Goal: Communication & Community: Answer question/provide support

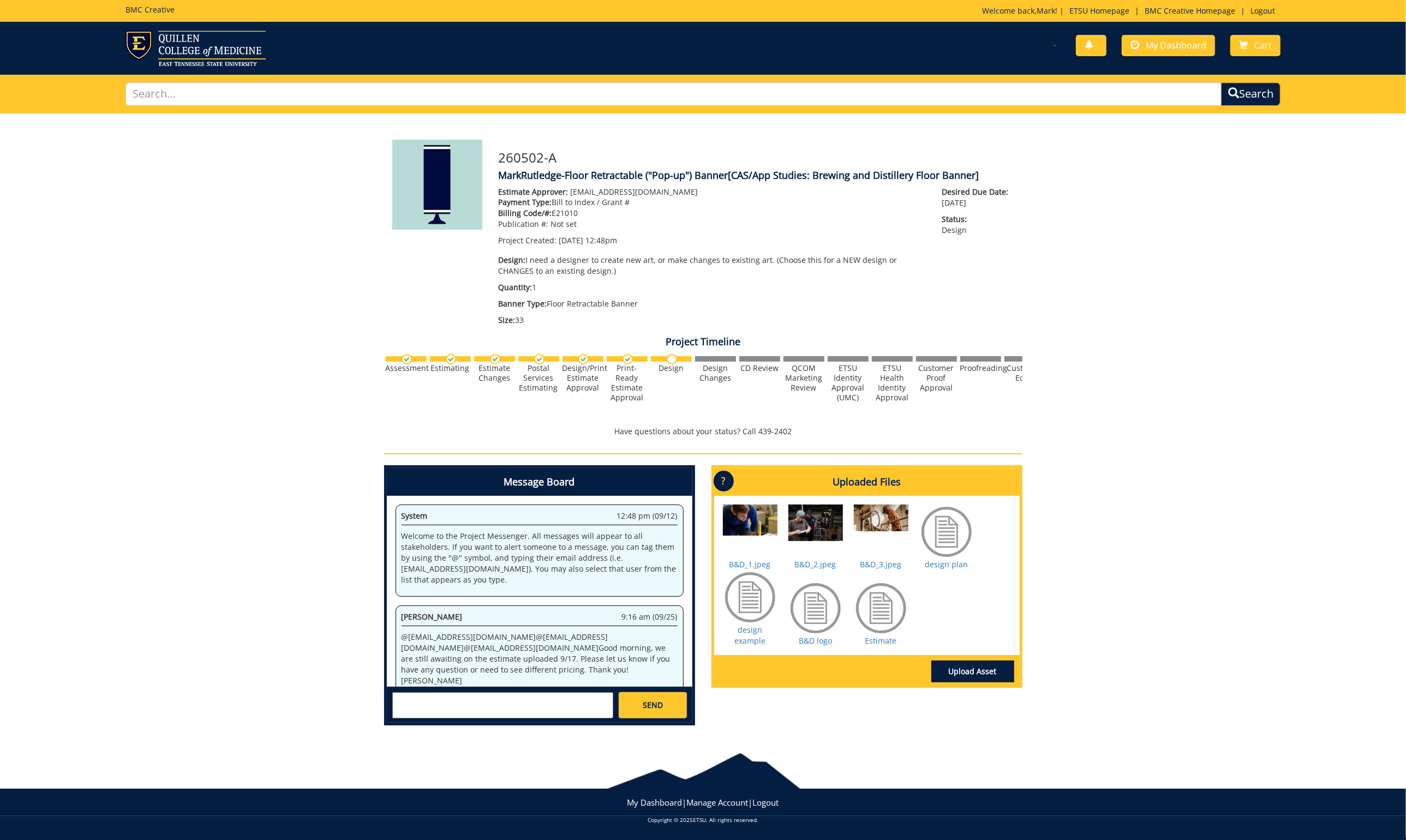
click at [889, 609] on div at bounding box center [880, 607] width 54 height 54
click at [884, 636] on link "Estimate" at bounding box center [880, 640] width 31 height 10
drag, startPoint x: 555, startPoint y: 156, endPoint x: 499, endPoint y: 158, distance: 56.0
click at [499, 158] on h3 "260502-A" at bounding box center [757, 157] width 515 height 14
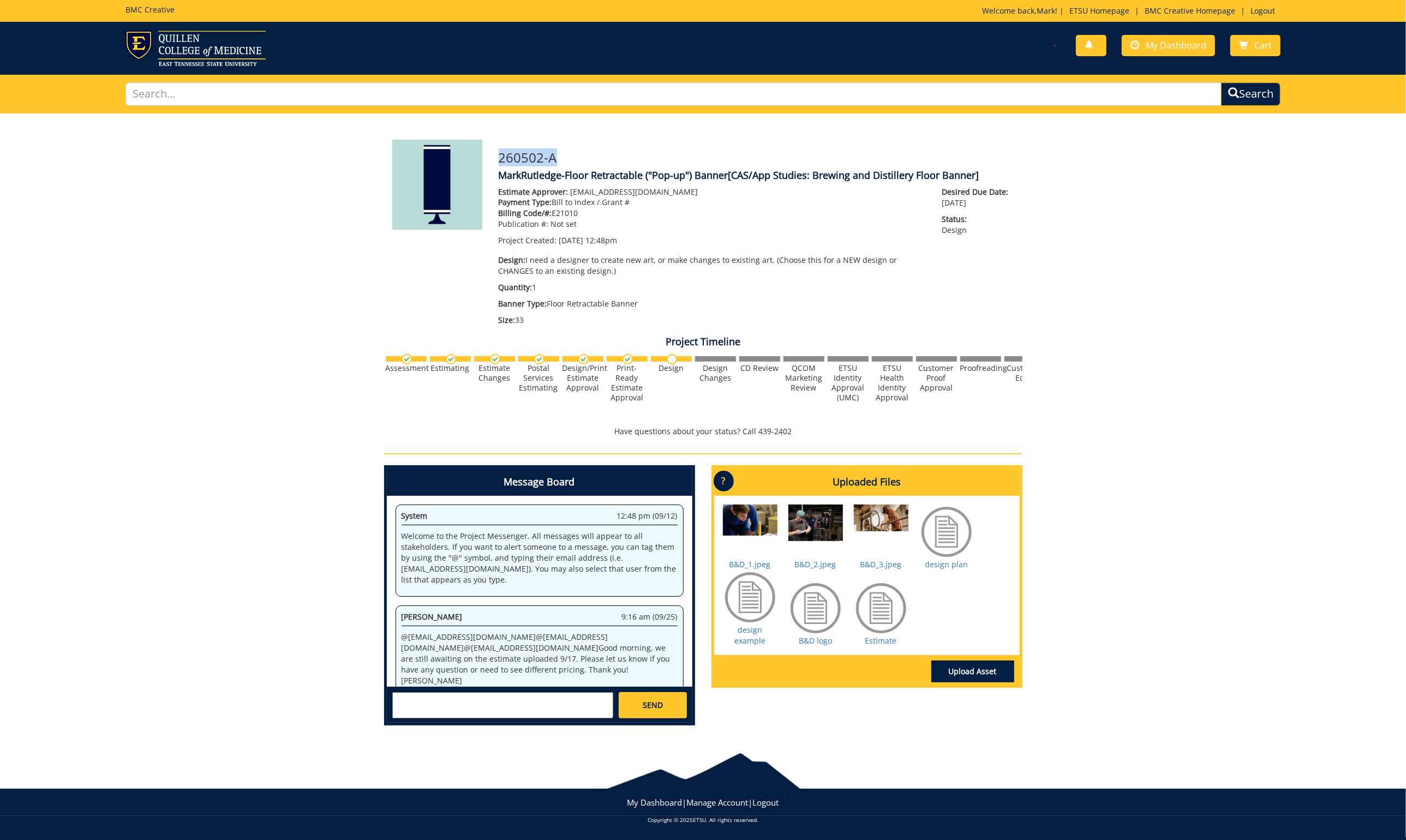
copy h3 "260502-A"
click at [1159, 46] on span "My Dashboard" at bounding box center [1176, 45] width 61 height 12
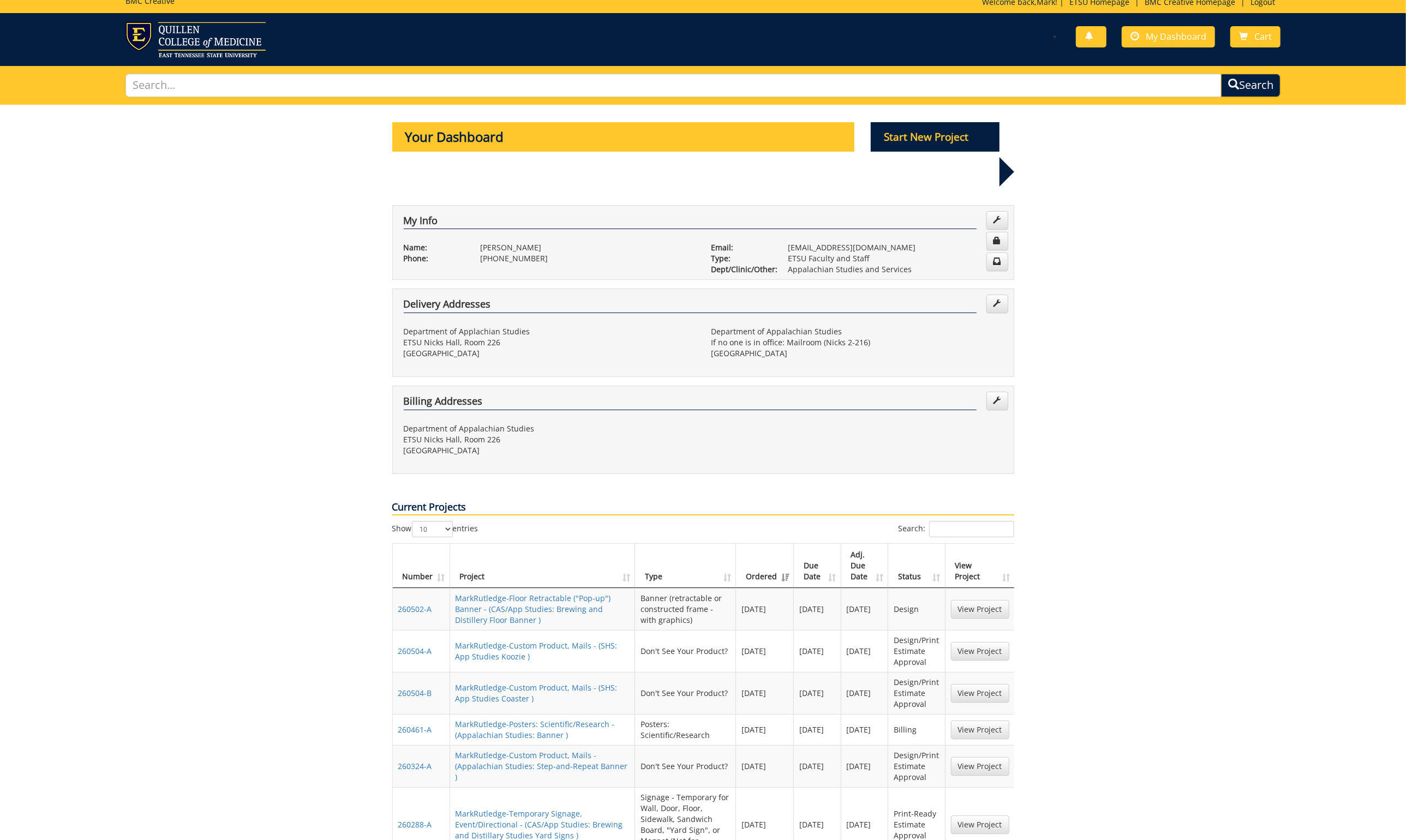
scroll to position [16, 0]
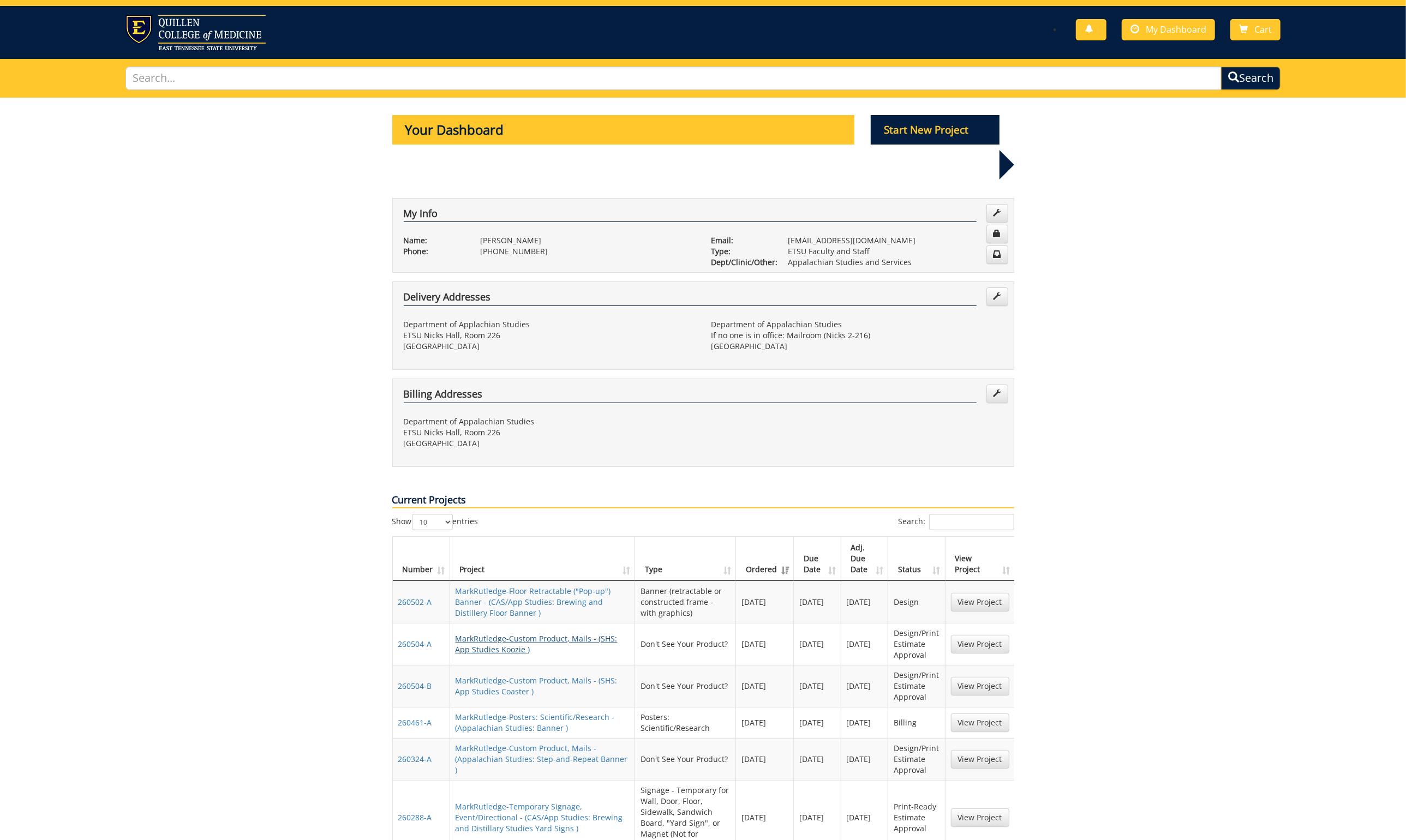
click at [546, 634] on link "MarkRutledge-Custom Product, Mails - (SHS: App Studies Koozie )" at bounding box center [537, 644] width 162 height 21
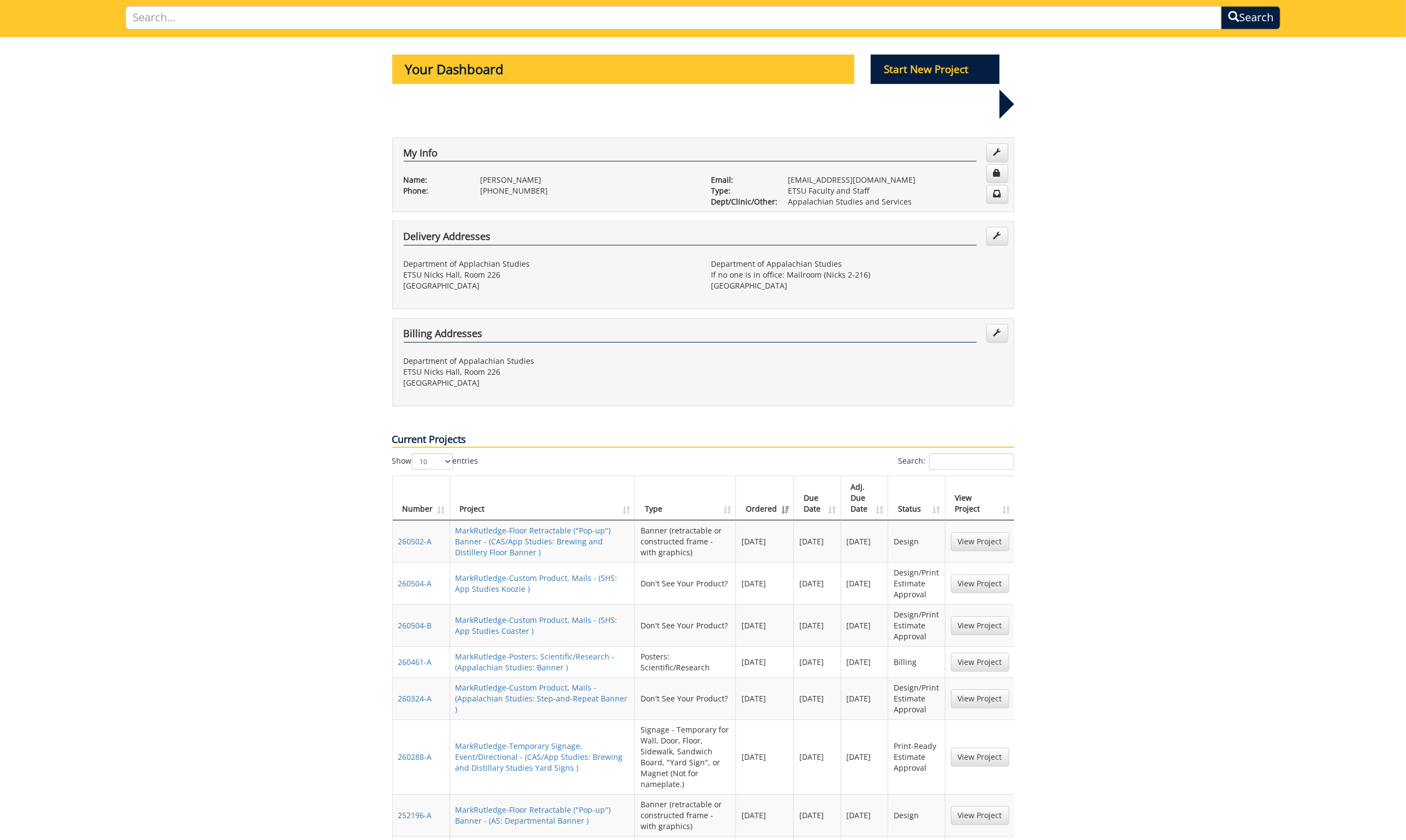
scroll to position [80, 0]
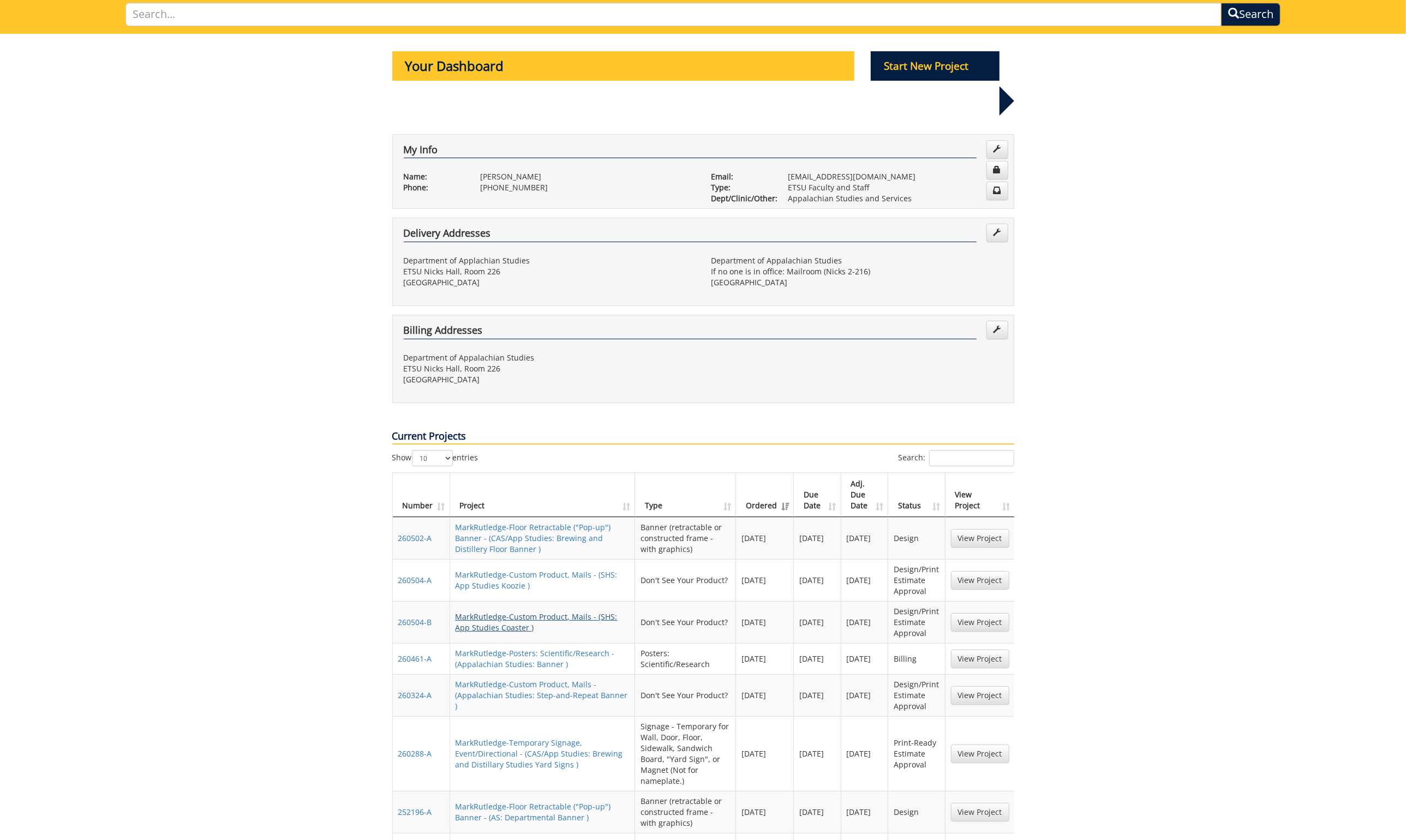
click at [555, 612] on link "MarkRutledge-Custom Product, Mails - (SHS: App Studies Coaster )" at bounding box center [537, 622] width 162 height 21
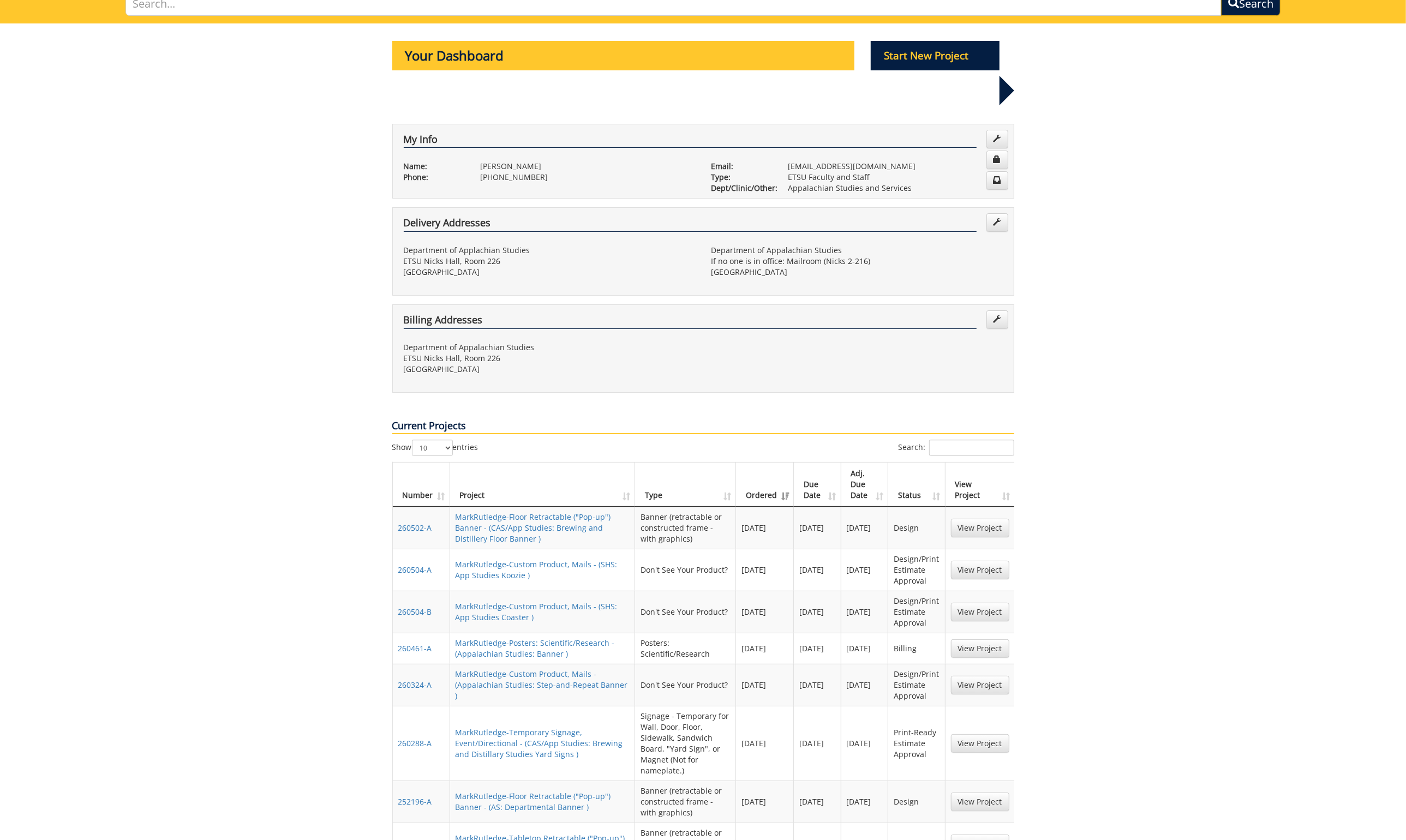
scroll to position [94, 0]
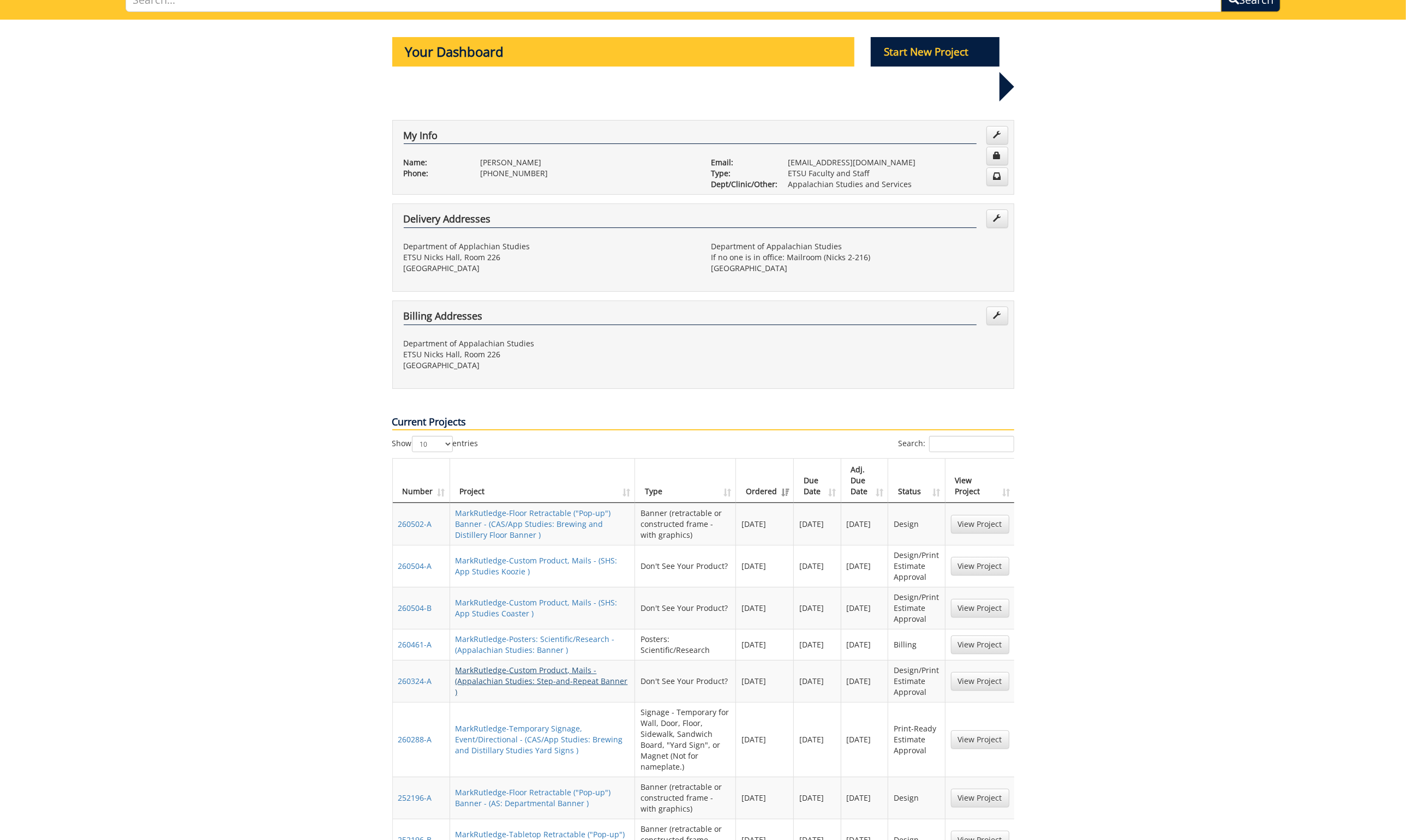
click at [525, 665] on link "MarkRutledge-Custom Product, Mails - (Appalachian Studies: Step-and-Repeat Bann…" at bounding box center [542, 680] width 172 height 32
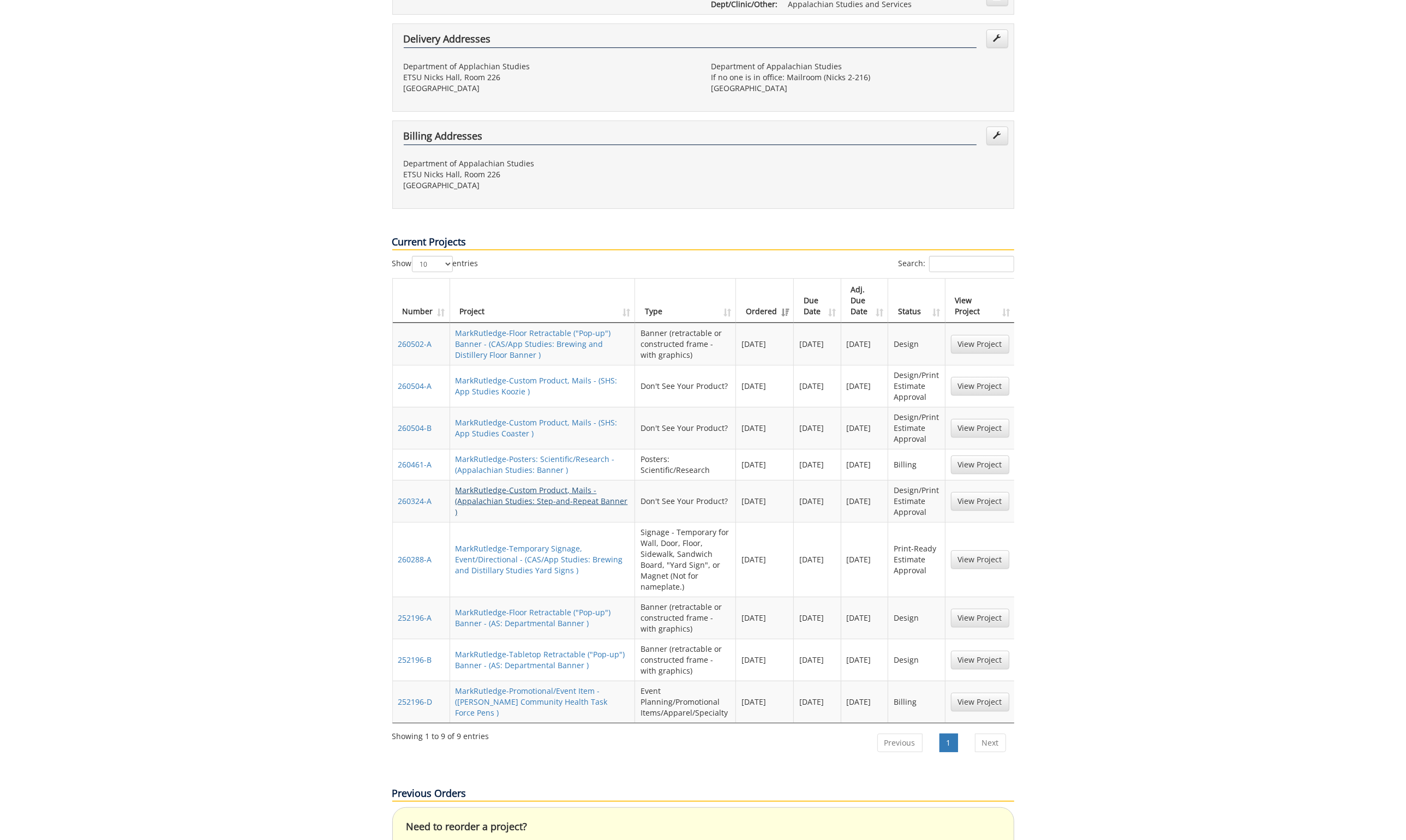
scroll to position [289, 0]
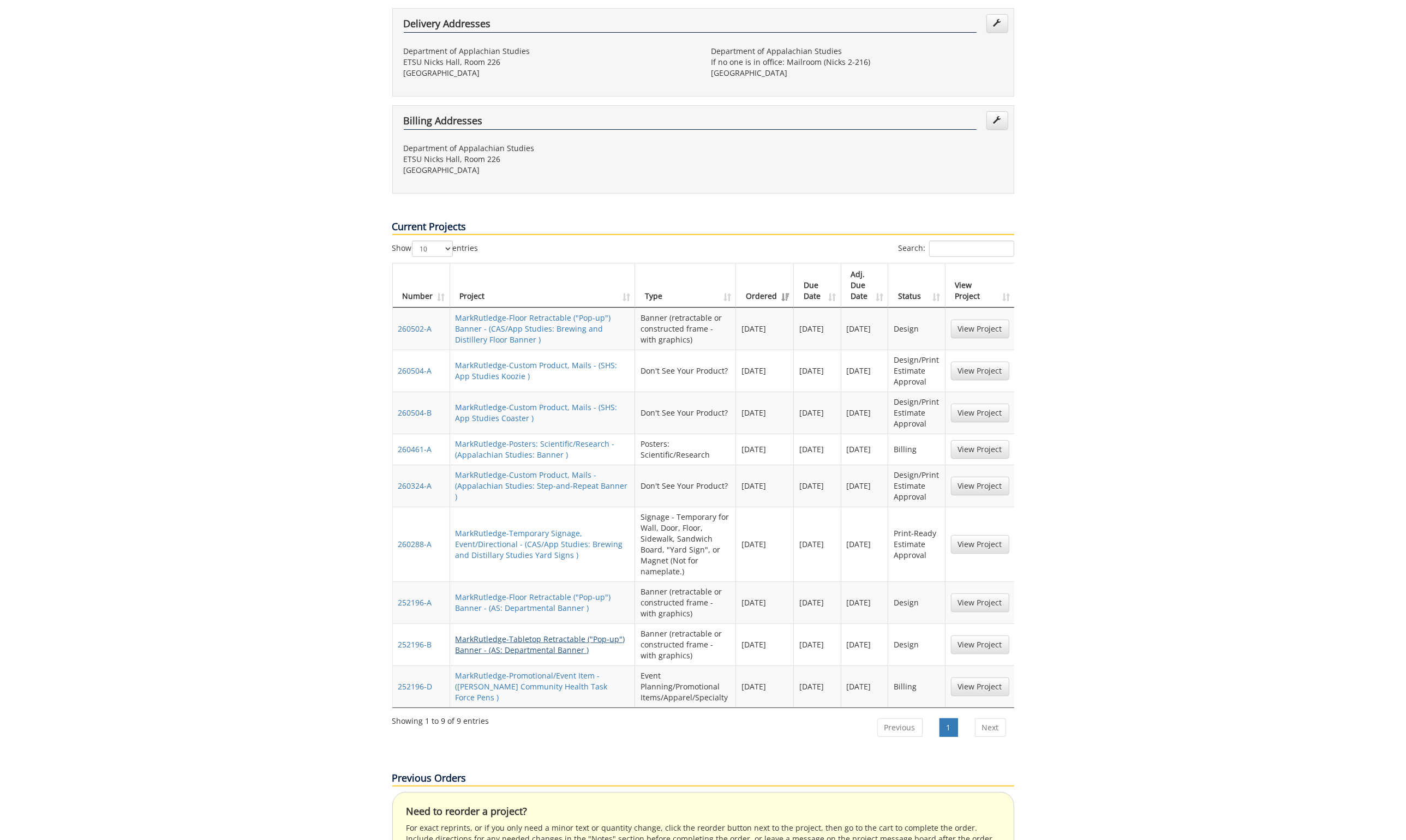
click at [550, 634] on link "MarkRutledge-Tabletop Retractable ("Pop-up") Banner - (AS: Departmental Banner )" at bounding box center [540, 644] width 170 height 21
click at [534, 670] on link "MarkRutledge-Promotional/Event Item - (Langston Community Health Task Force Pen…" at bounding box center [532, 686] width 152 height 32
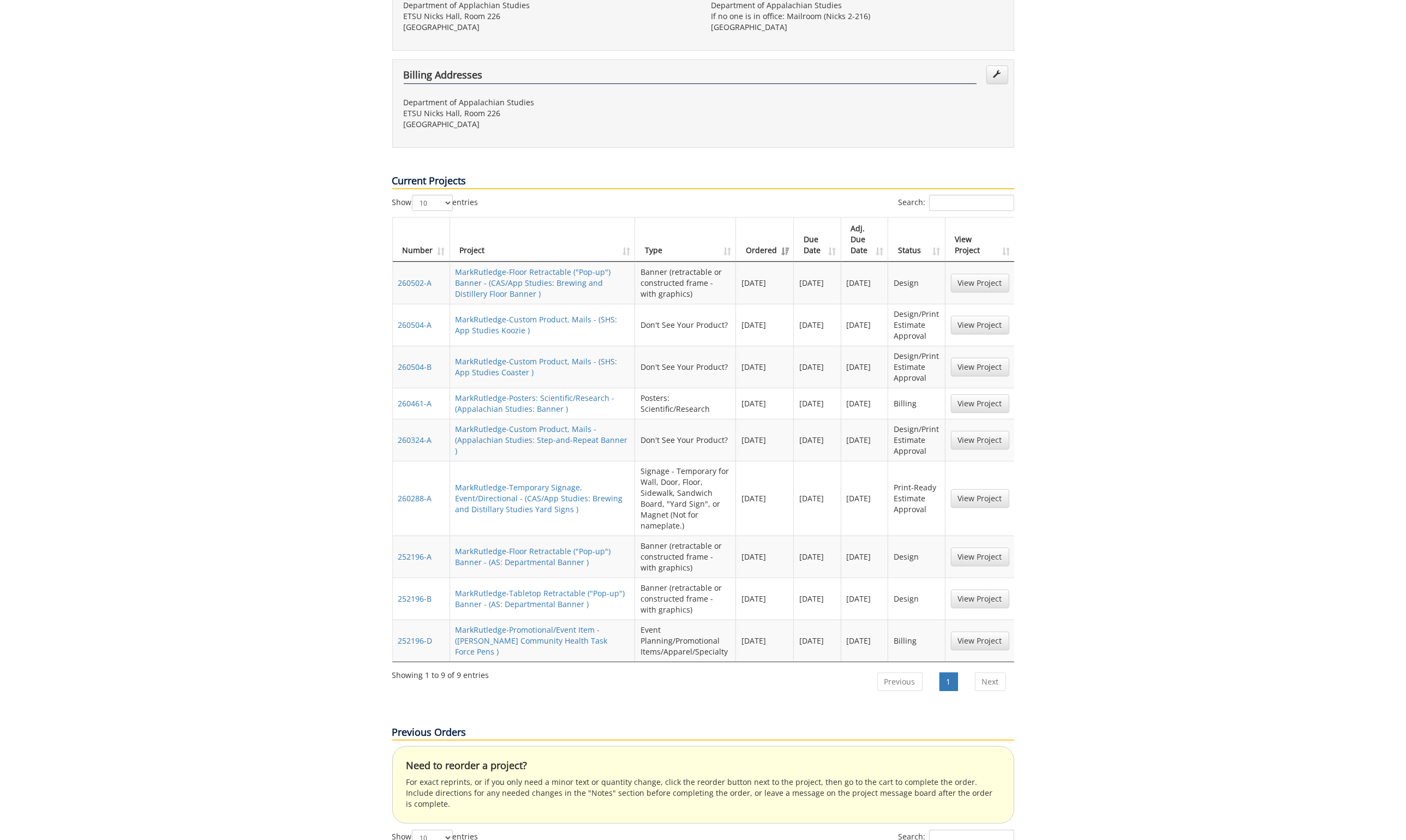
scroll to position [326, 0]
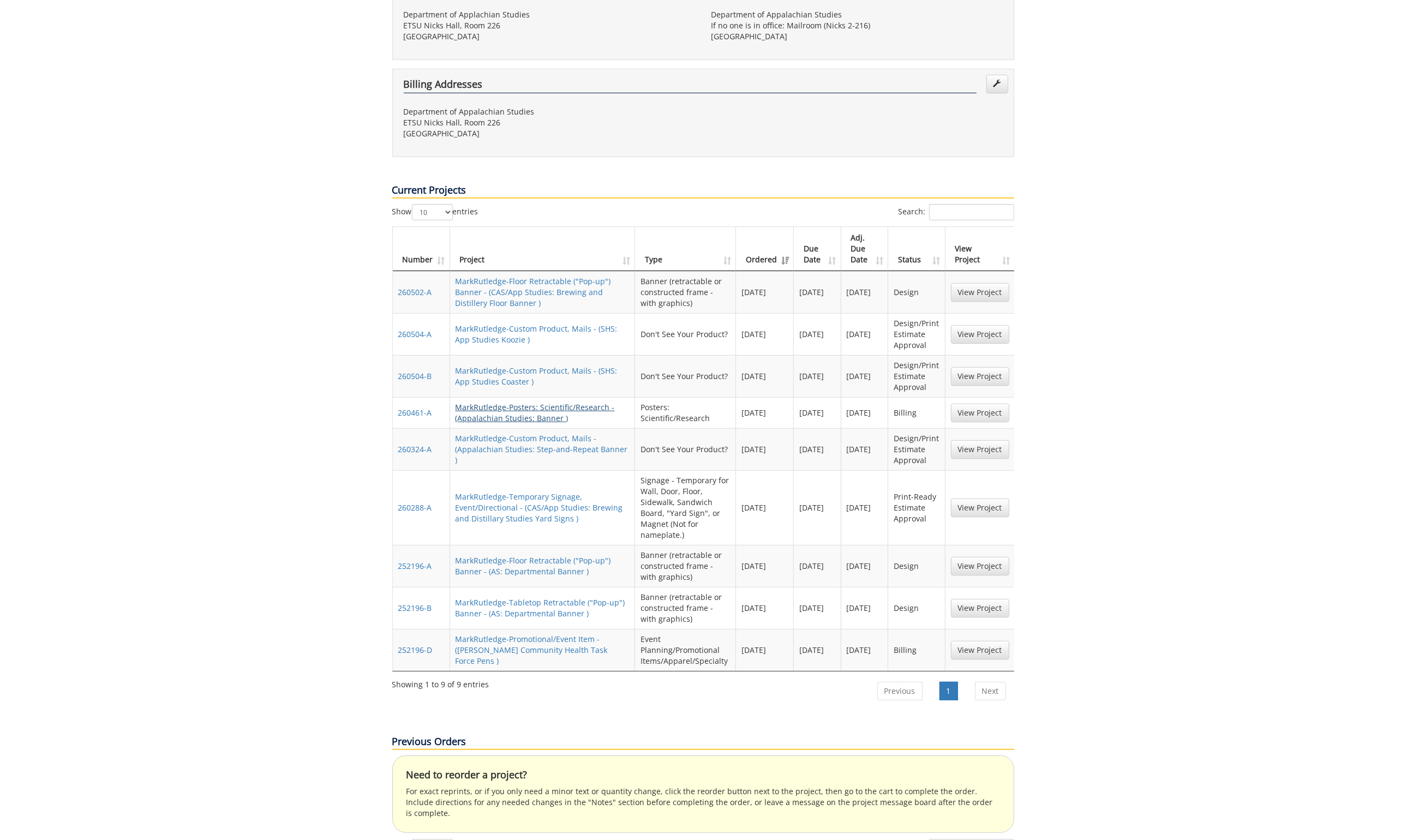
click at [482, 402] on link "MarkRutledge-Posters: Scientific/Research - (Appalachian Studies: Banner )" at bounding box center [536, 412] width 160 height 21
click at [487, 402] on link "MarkRutledge-Posters: Scientific/Research - (Appalachian Studies: Banner )" at bounding box center [536, 412] width 160 height 21
click at [508, 492] on link "MarkRutledge-Temporary Signage, Event/Directional - (CAS/App Studies: Brewing a…" at bounding box center [539, 507] width 168 height 32
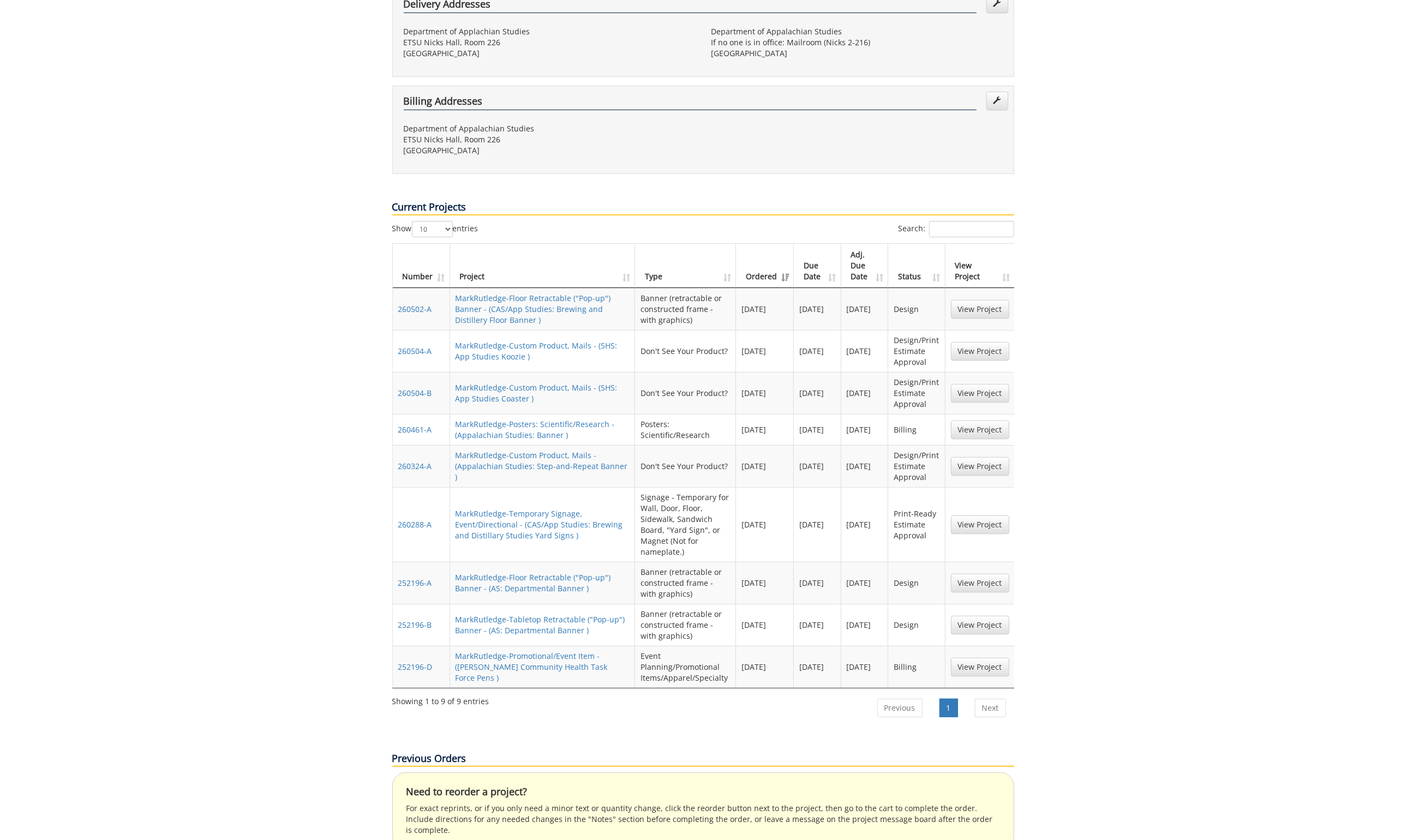
scroll to position [312, 0]
click at [508, 337] on link "MarkRutledge-Custom Product, Mails - (SHS: App Studies Koozie )" at bounding box center [537, 348] width 162 height 21
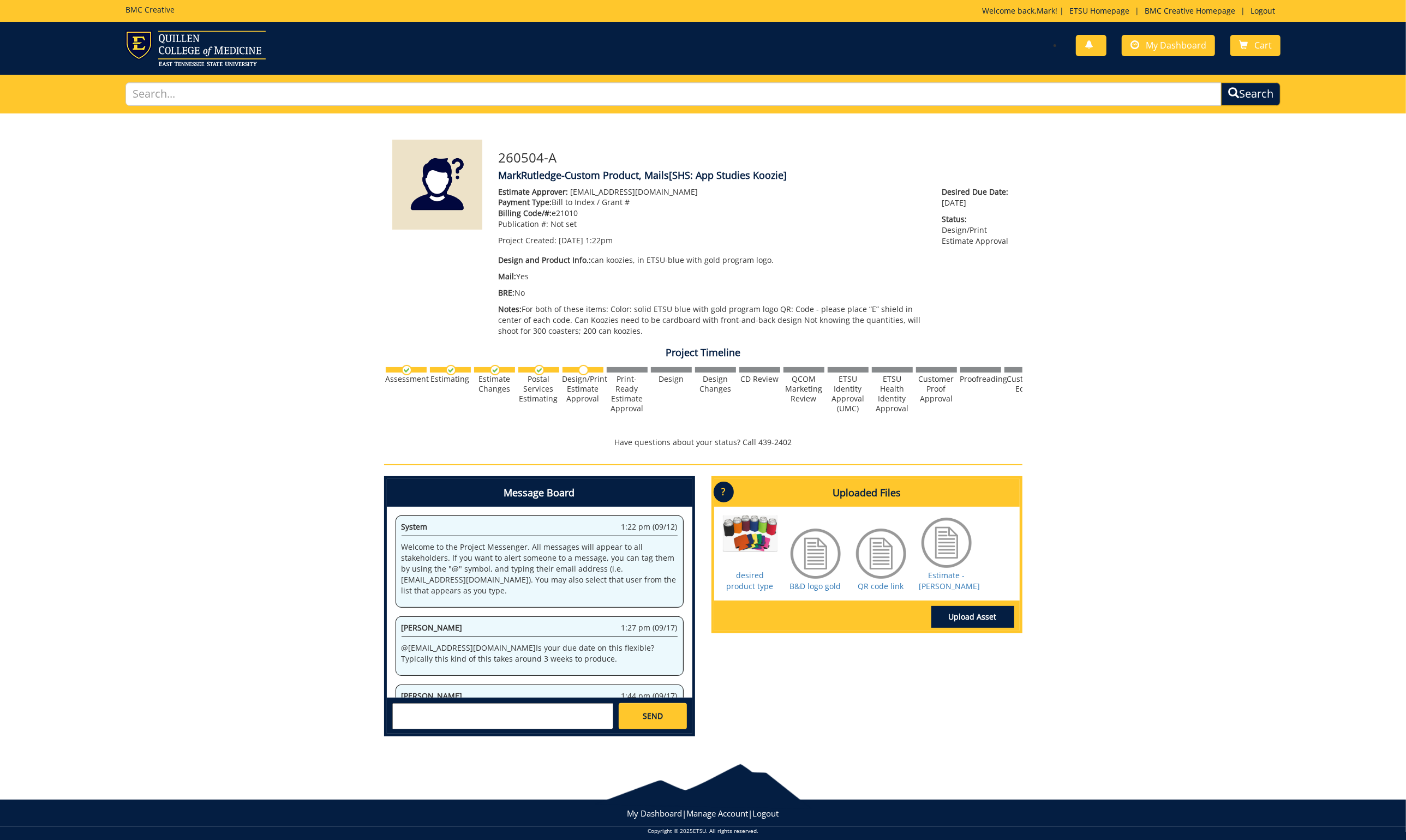
scroll to position [284, 0]
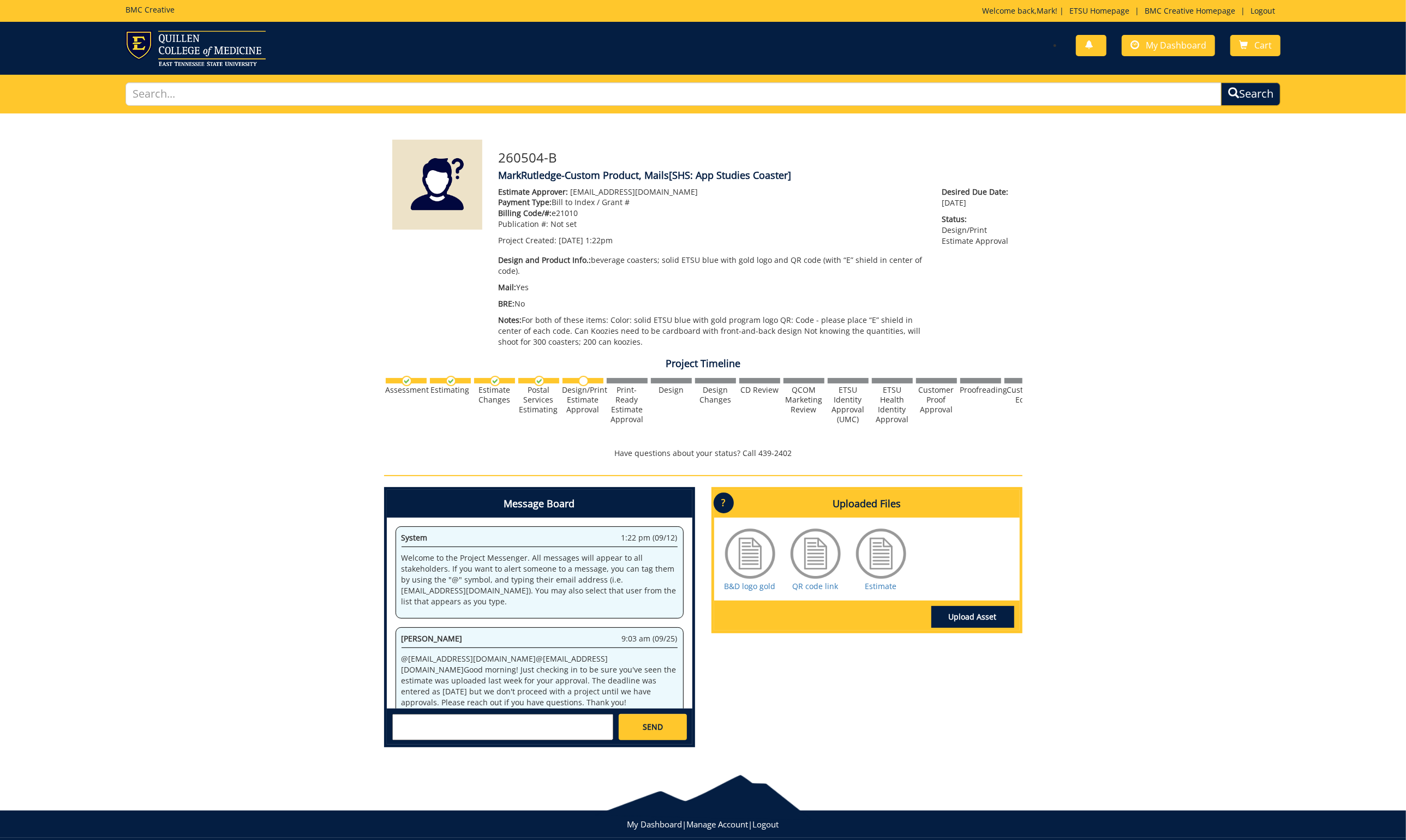
scroll to position [9, 0]
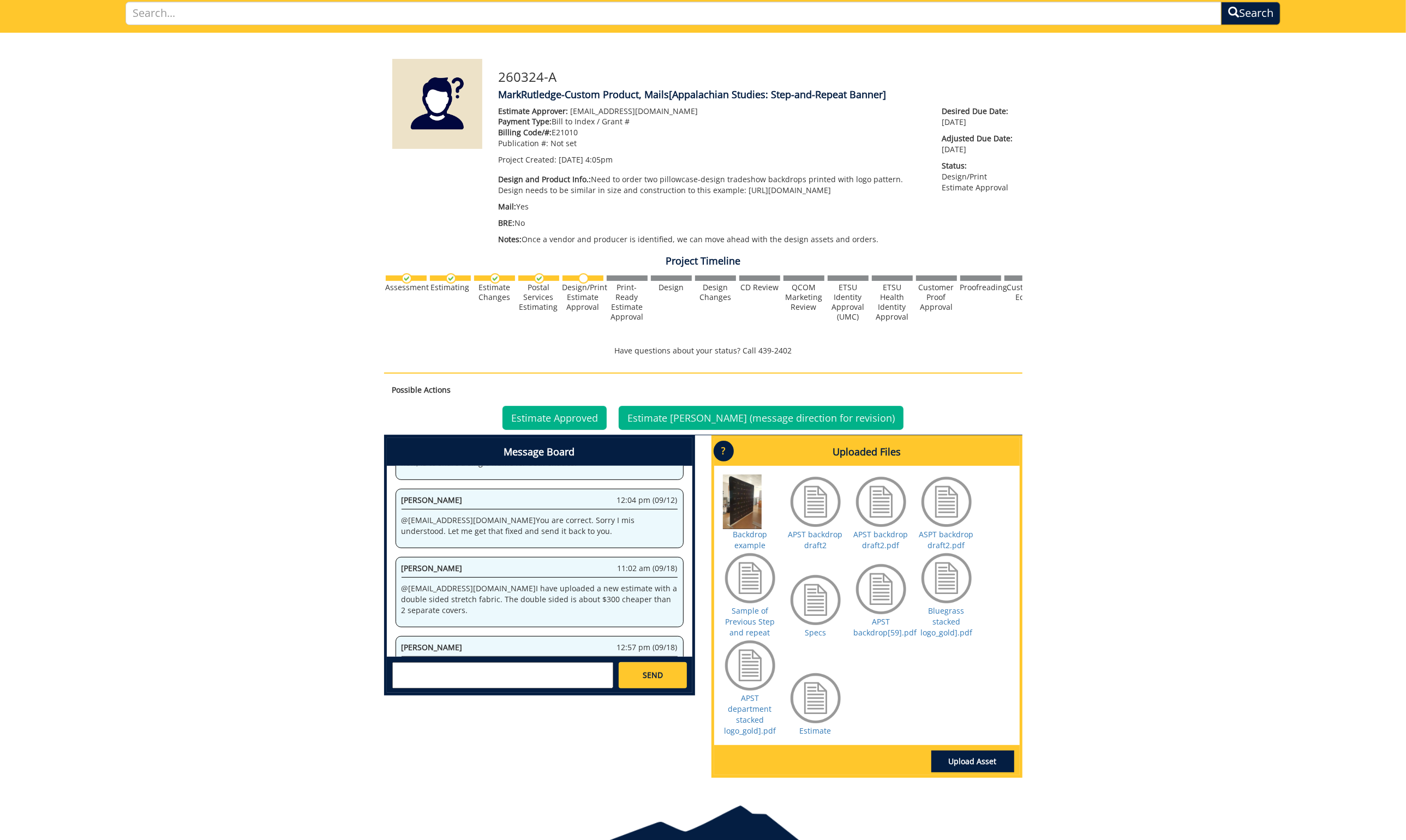
scroll to position [82, 0]
click at [493, 678] on textarea at bounding box center [503, 674] width 221 height 27
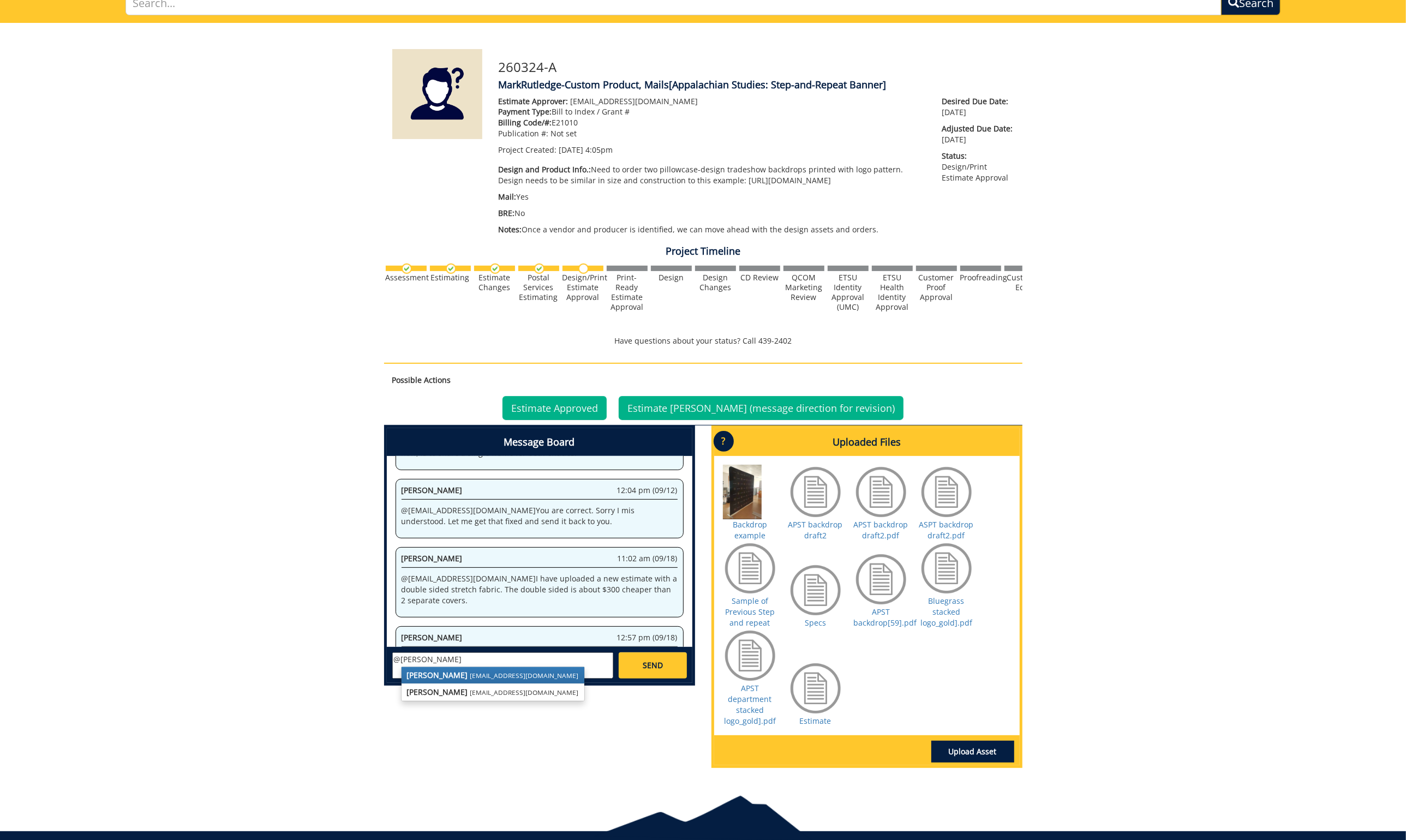
scroll to position [93, 0]
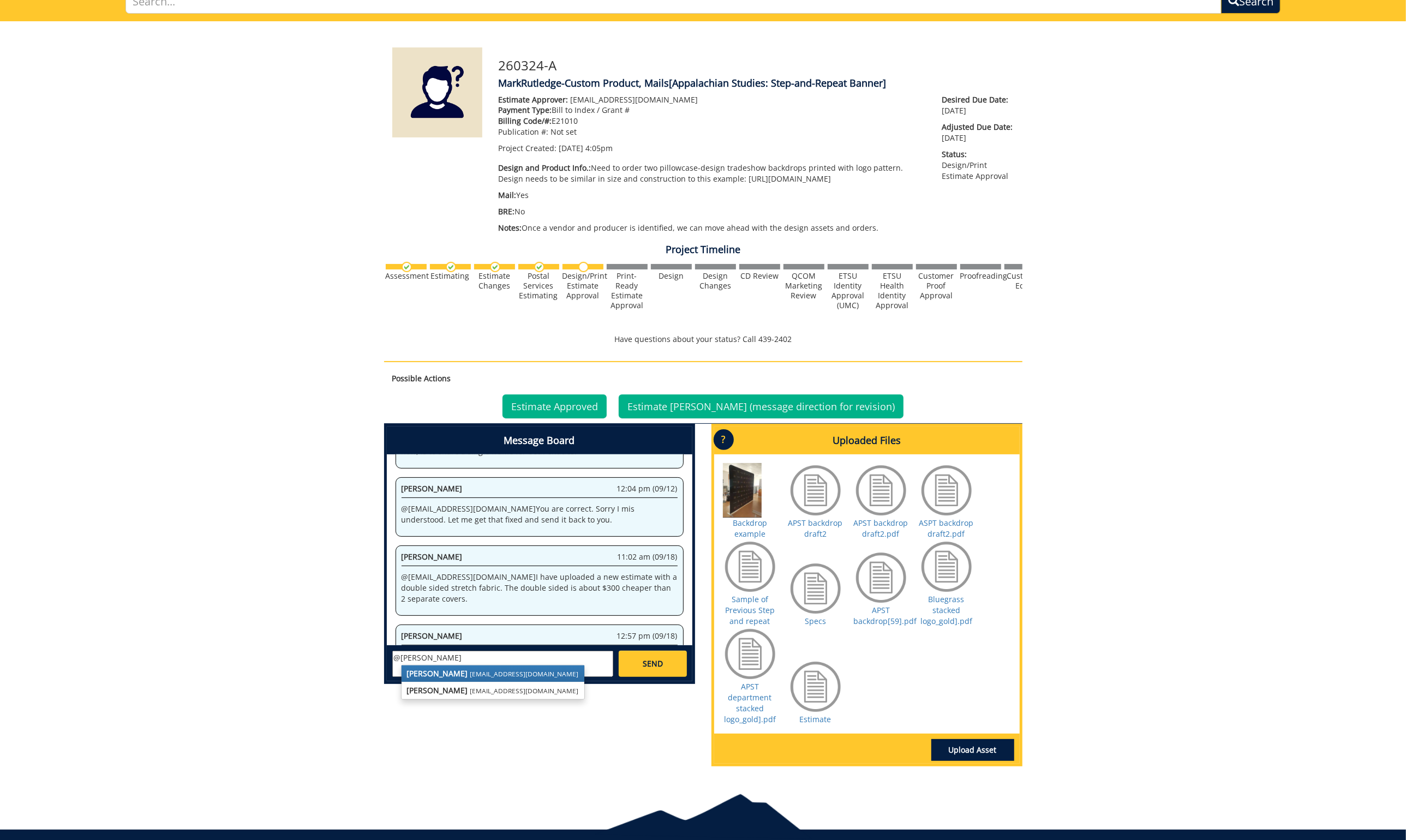
click at [422, 681] on link "Paula Sluder sluderp@etsu.edu" at bounding box center [493, 674] width 183 height 17
type textarea "@sluderp@etsu.edu We will go with the two-sided stretch fabric: Bluegrass logo …"
click at [640, 671] on link "SEND" at bounding box center [652, 664] width 68 height 27
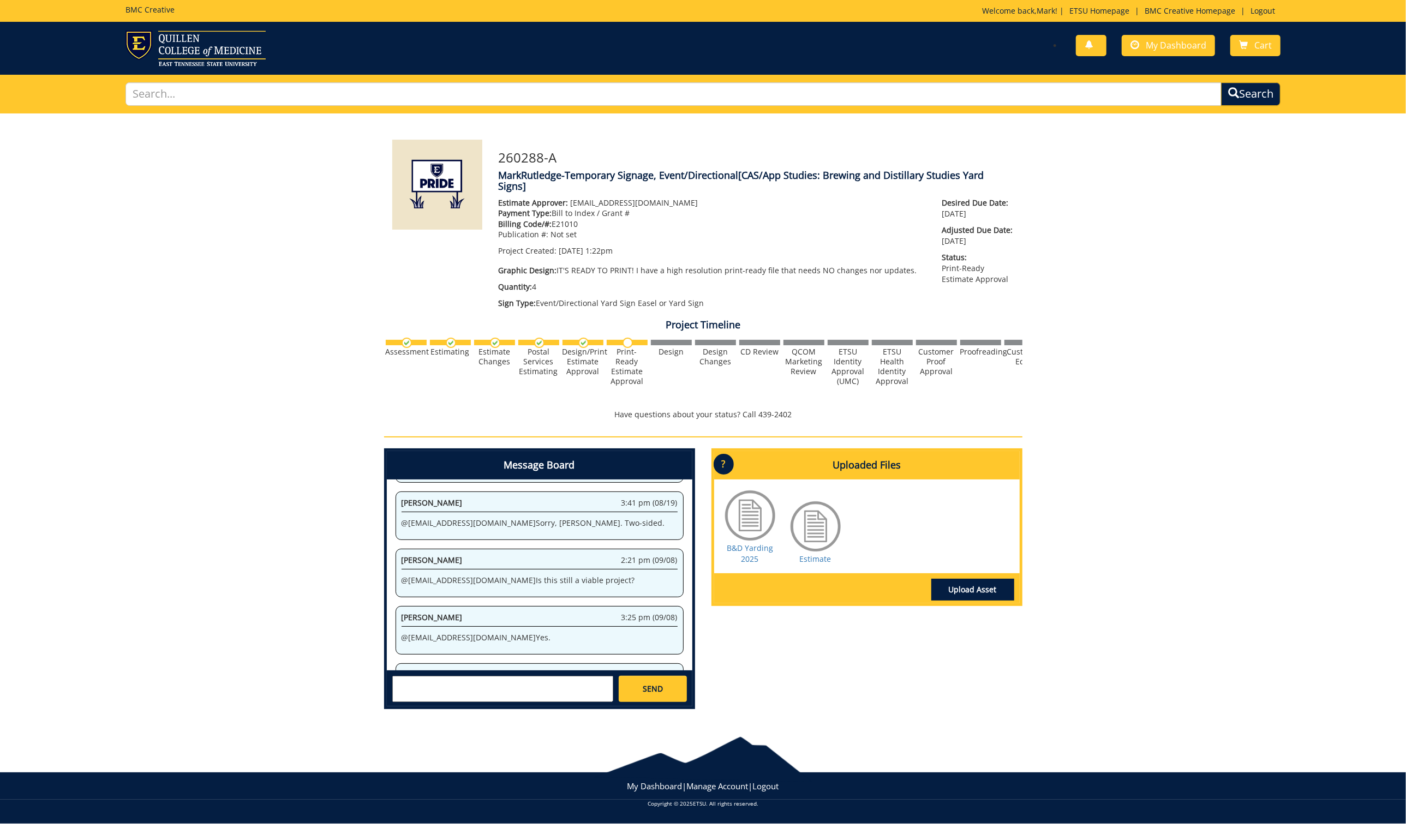
scroll to position [302, 0]
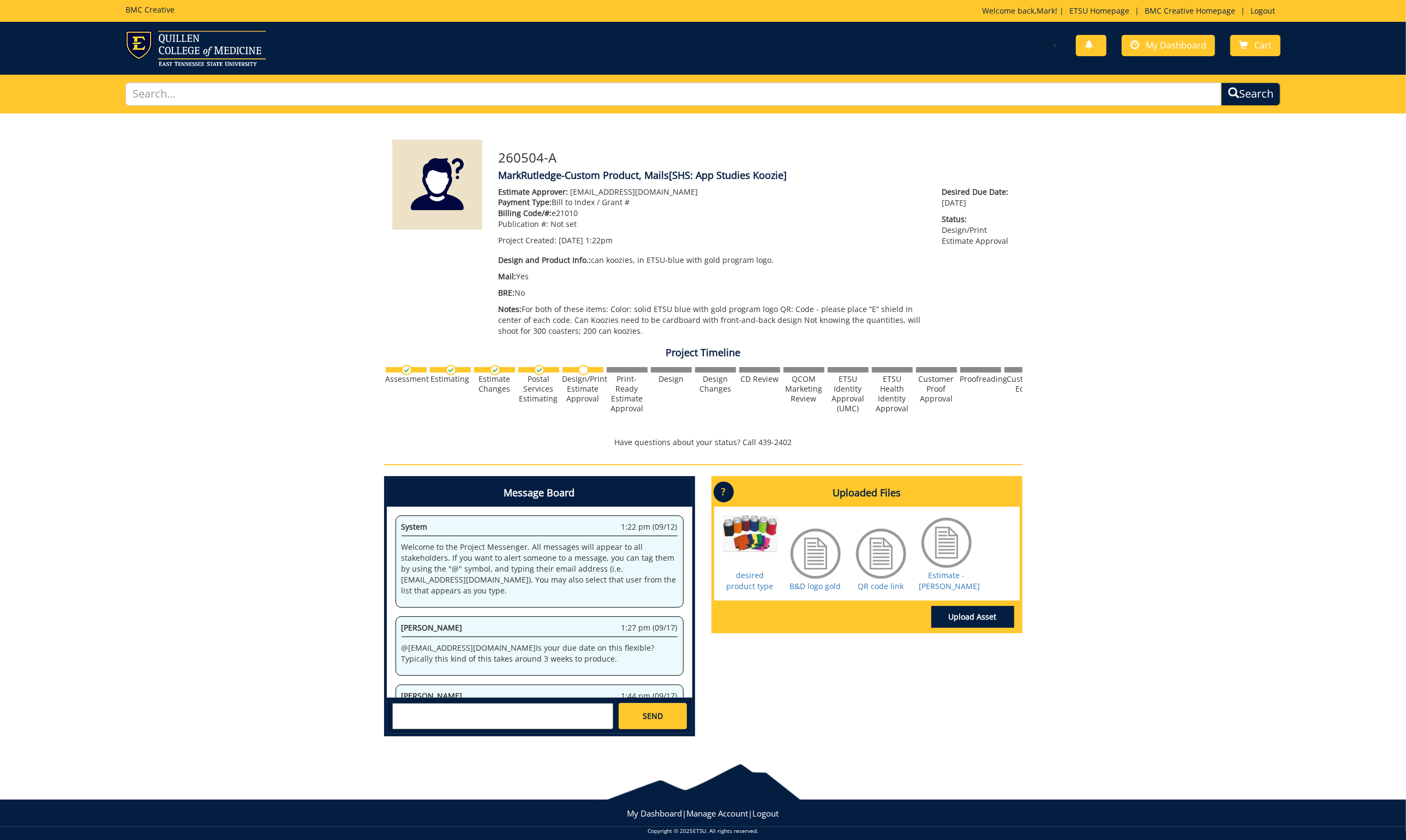
scroll to position [284, 0]
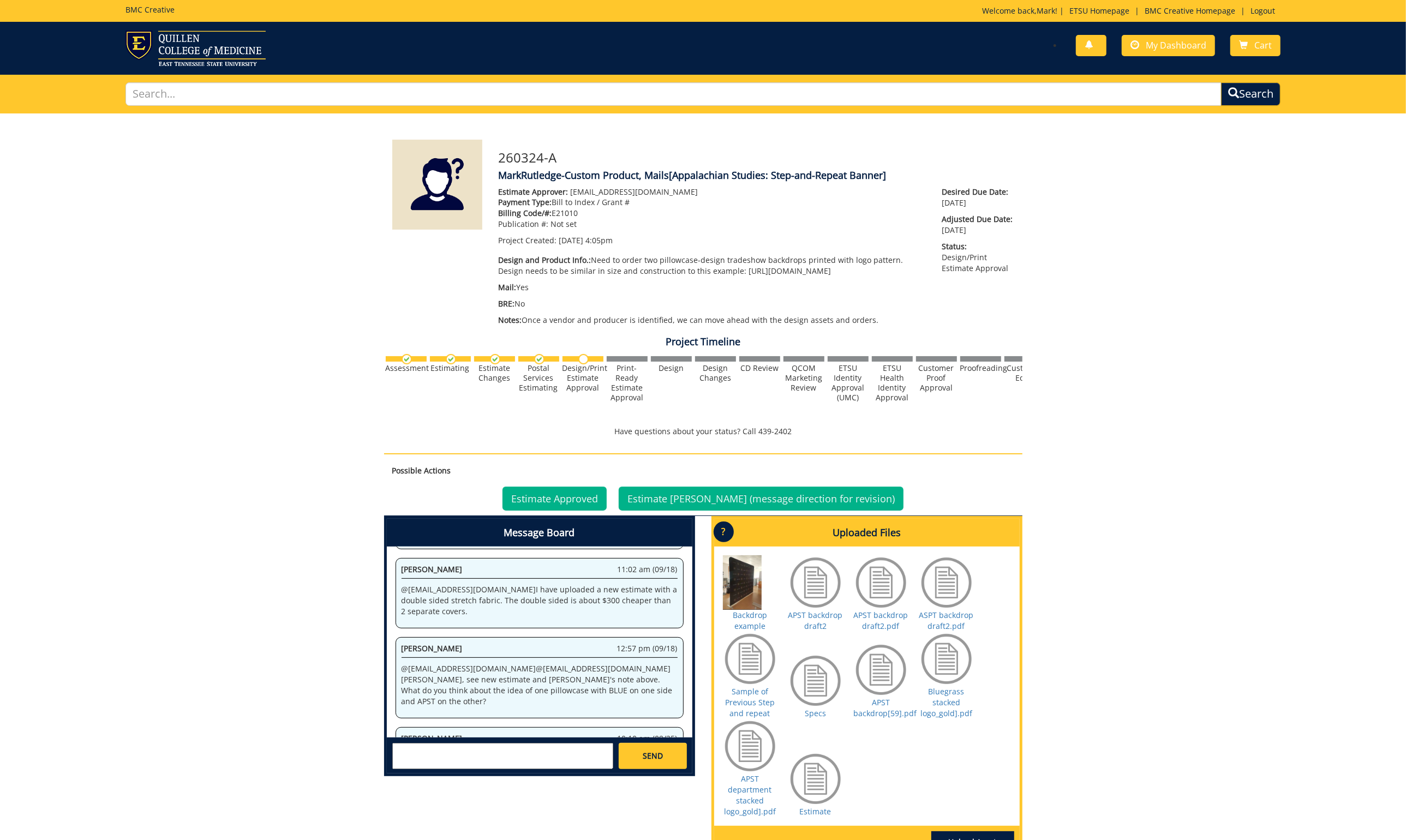
scroll to position [1063, 0]
click at [1174, 50] on span "My Dashboard" at bounding box center [1176, 45] width 61 height 12
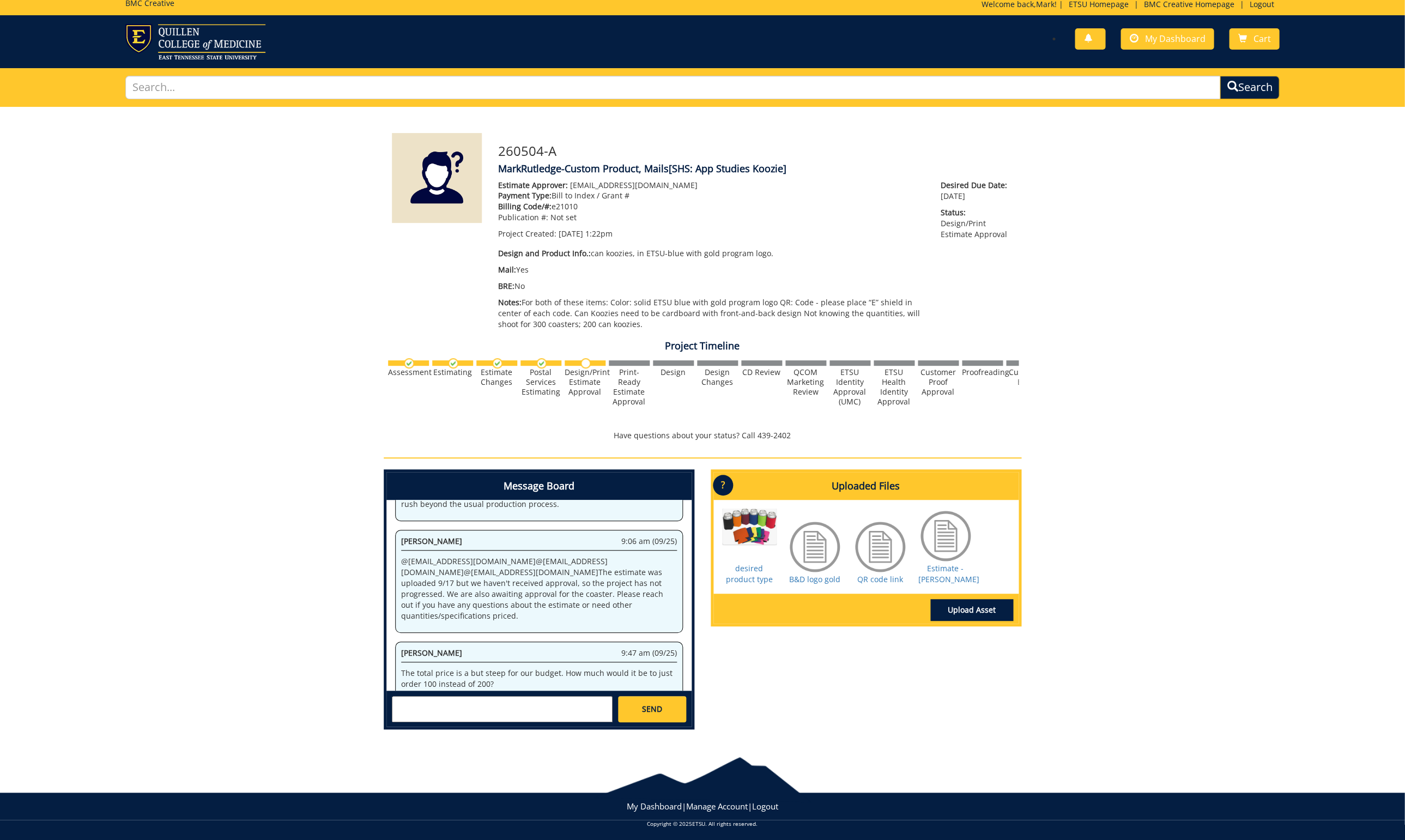
scroll to position [5, 0]
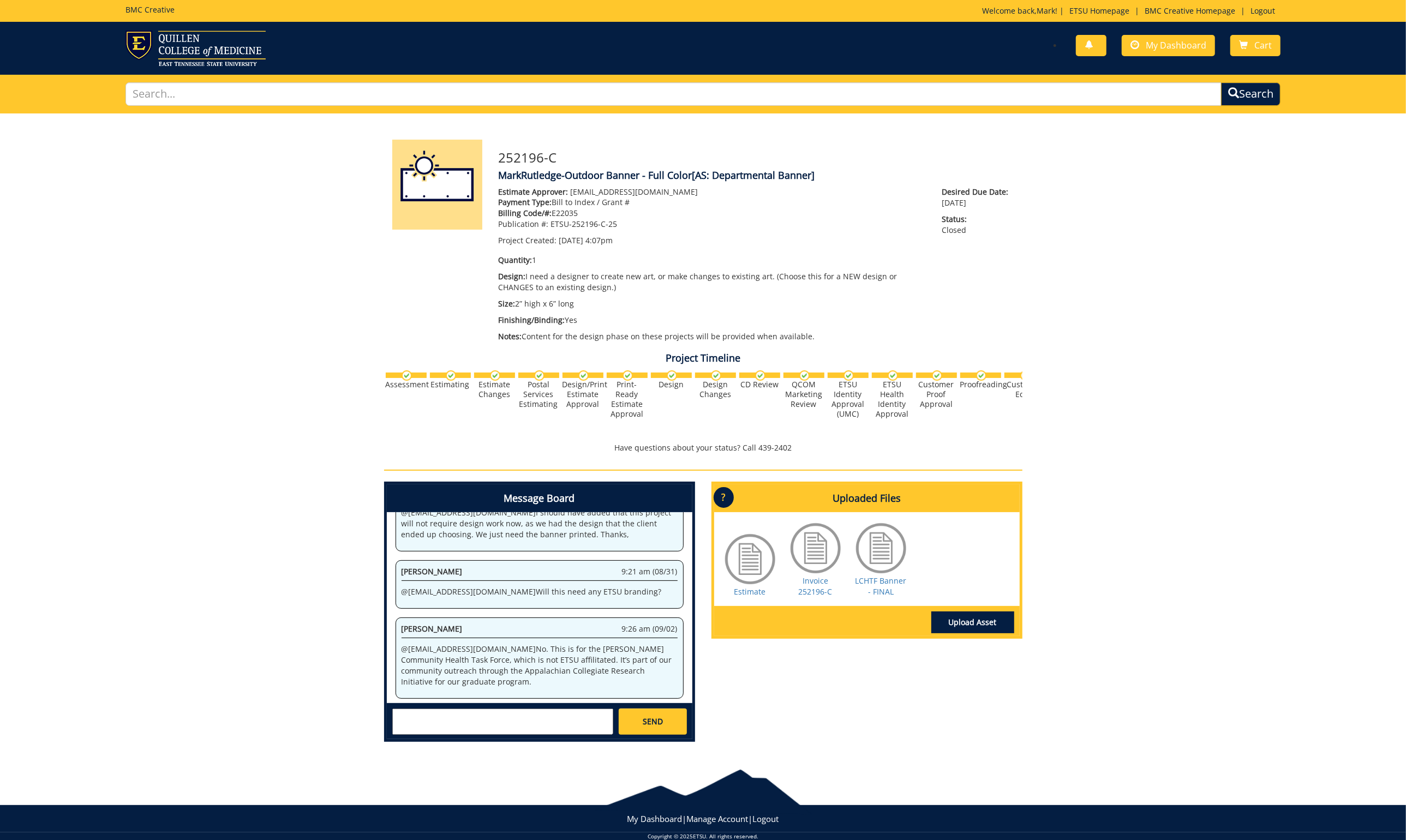
scroll to position [402, 0]
click at [1182, 46] on span "My Dashboard" at bounding box center [1176, 45] width 61 height 12
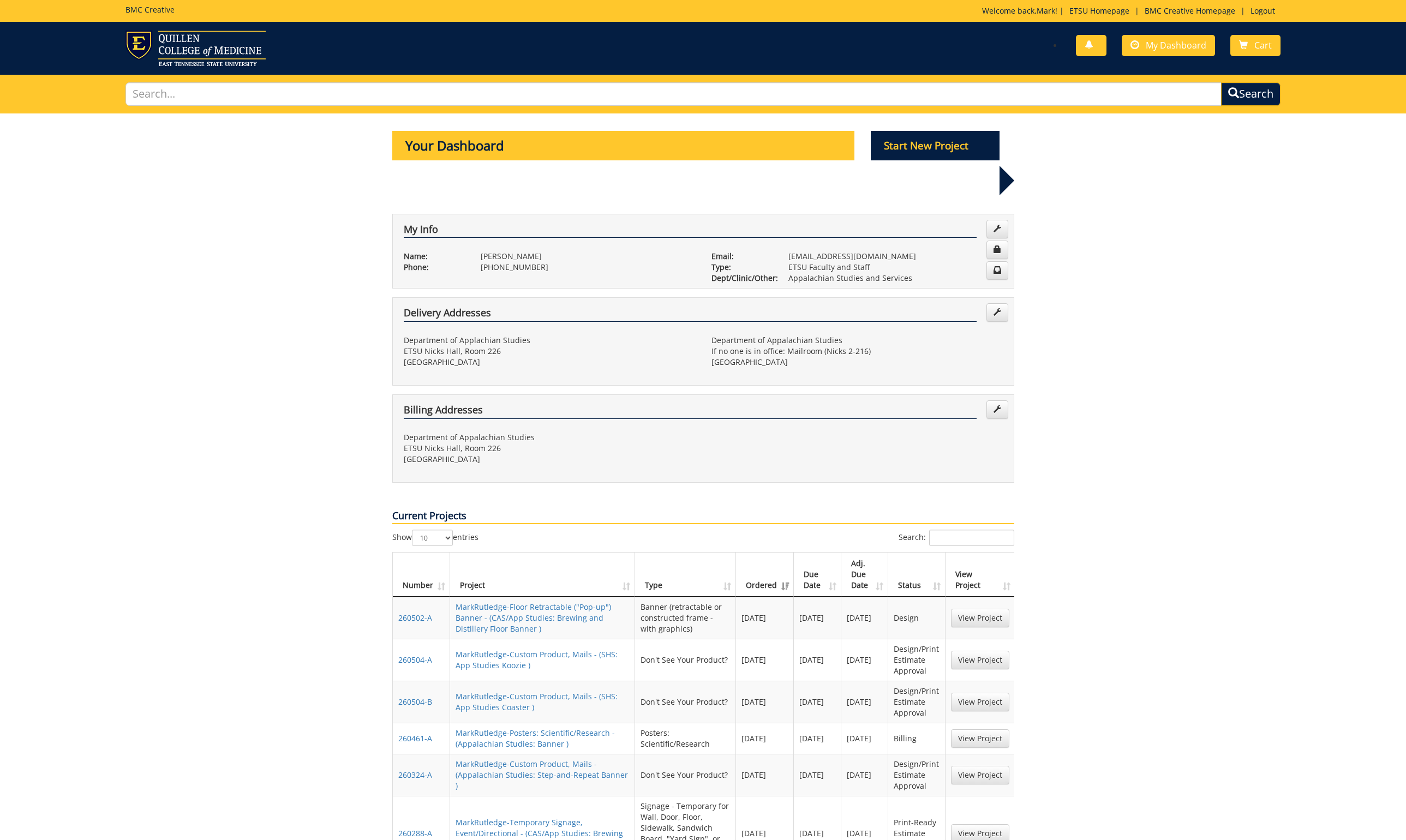
scroll to position [507, 0]
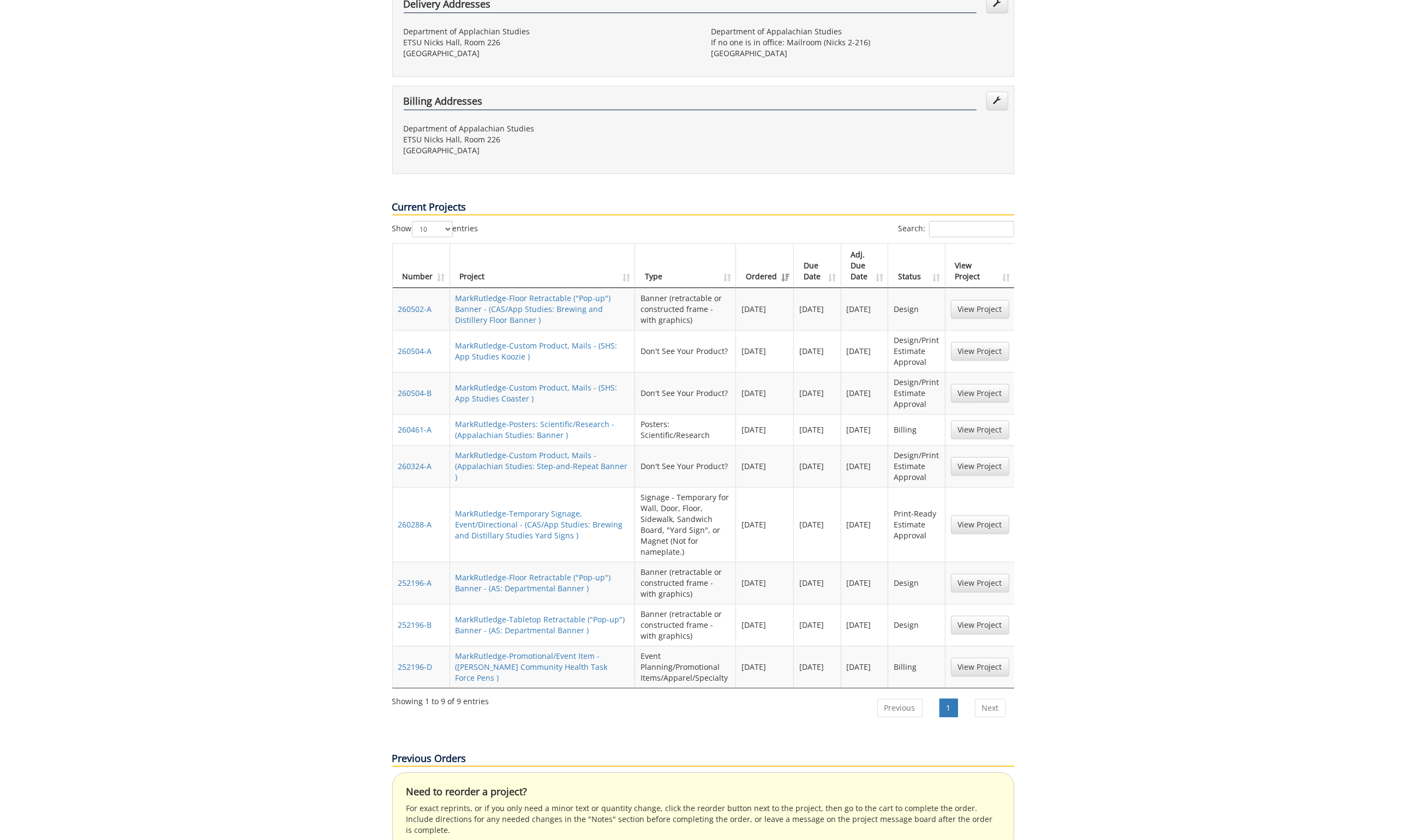
scroll to position [310, 0]
click at [548, 570] on link "MarkRutledge-Floor Retractable ("Pop-up") Banner - (AS: Departmental Banner )" at bounding box center [534, 580] width 156 height 21
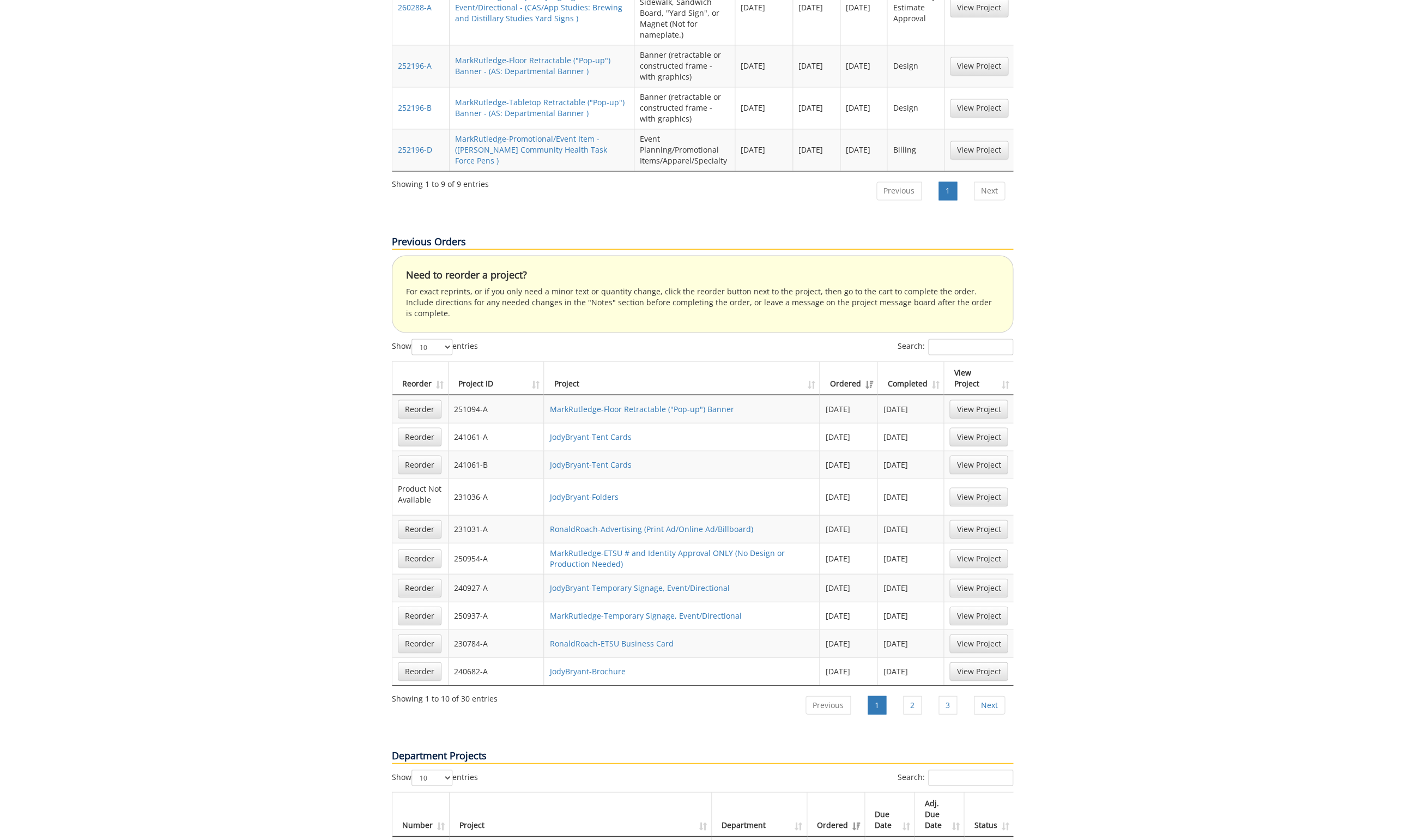
scroll to position [824, 0]
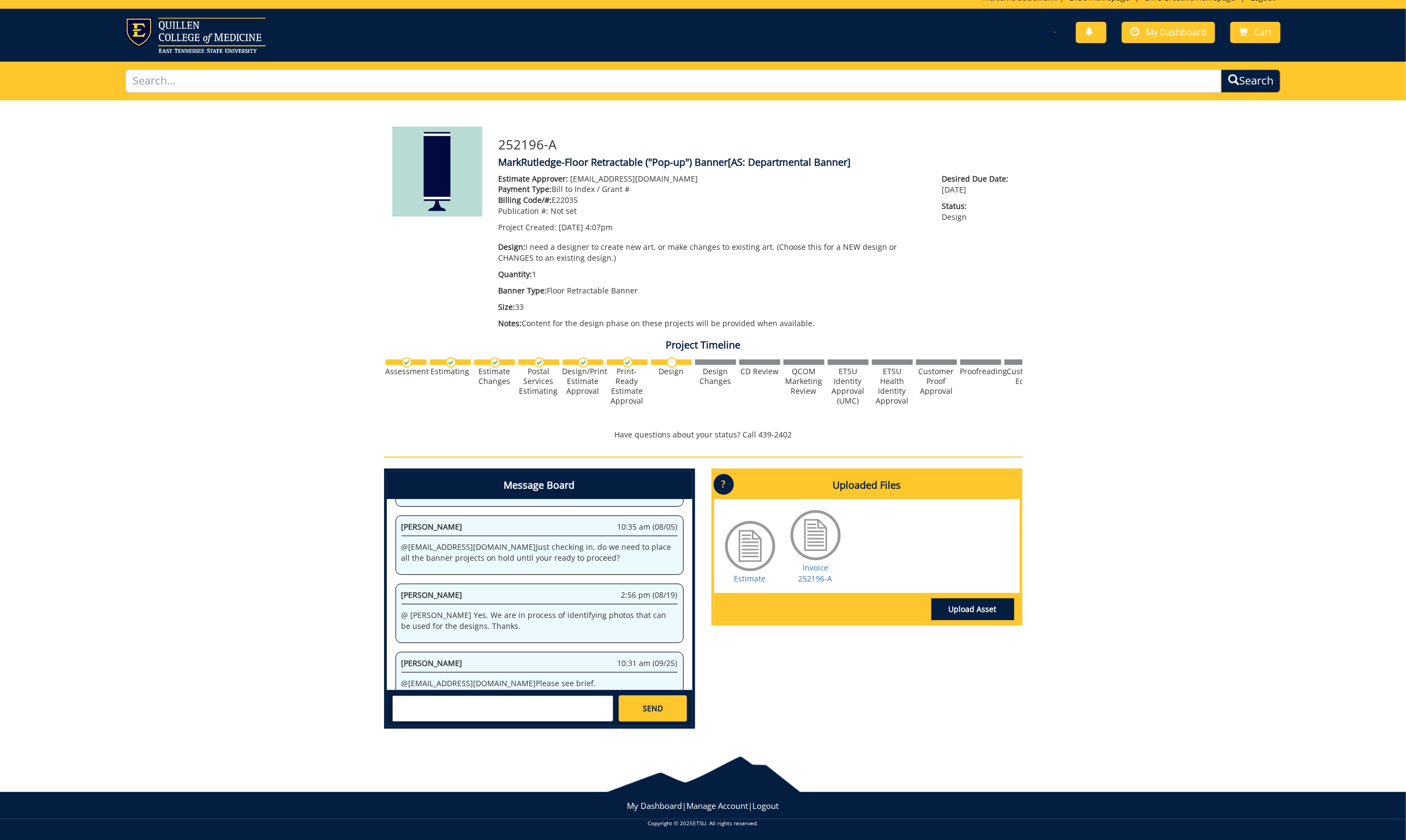
scroll to position [12, 0]
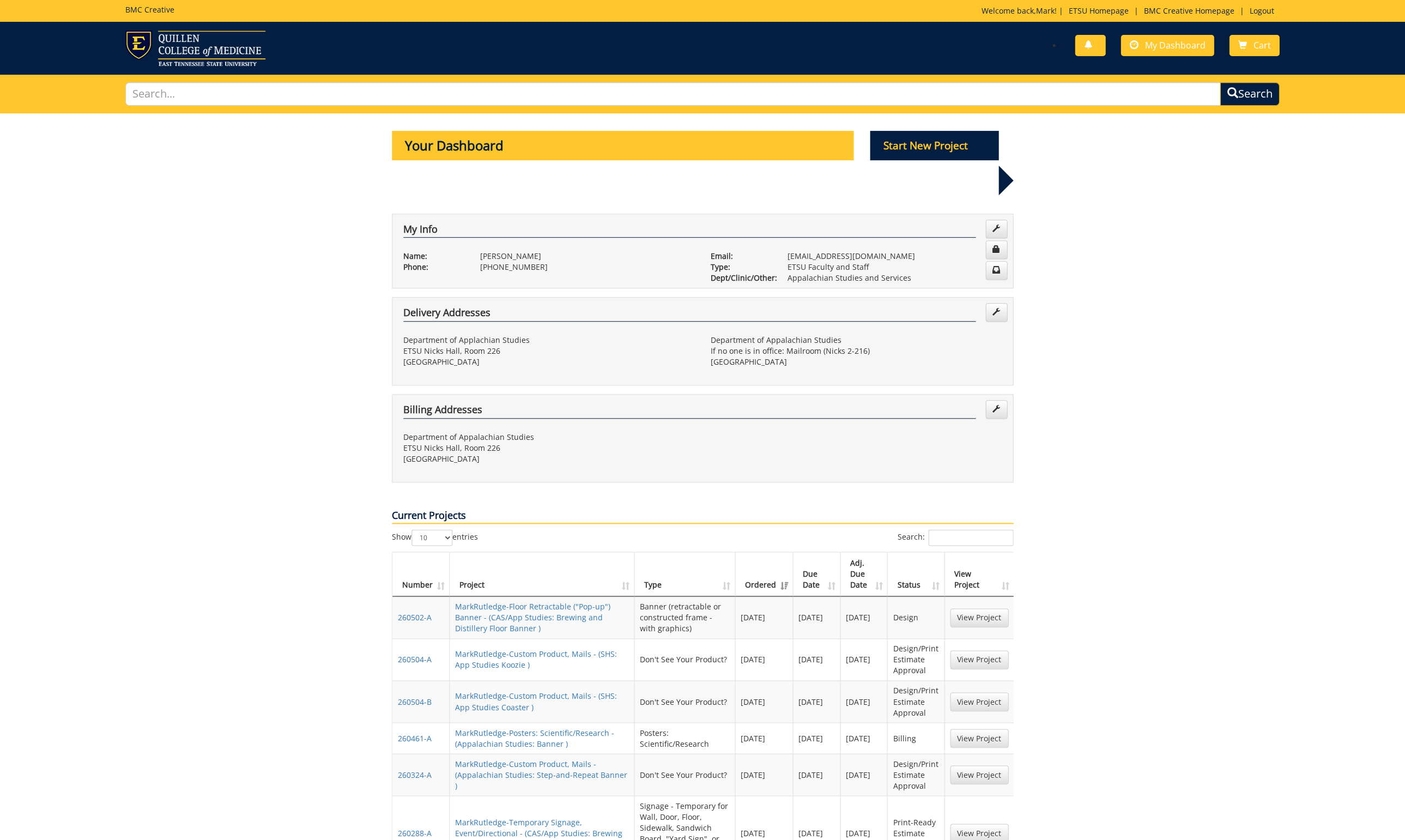
scroll to position [311, 0]
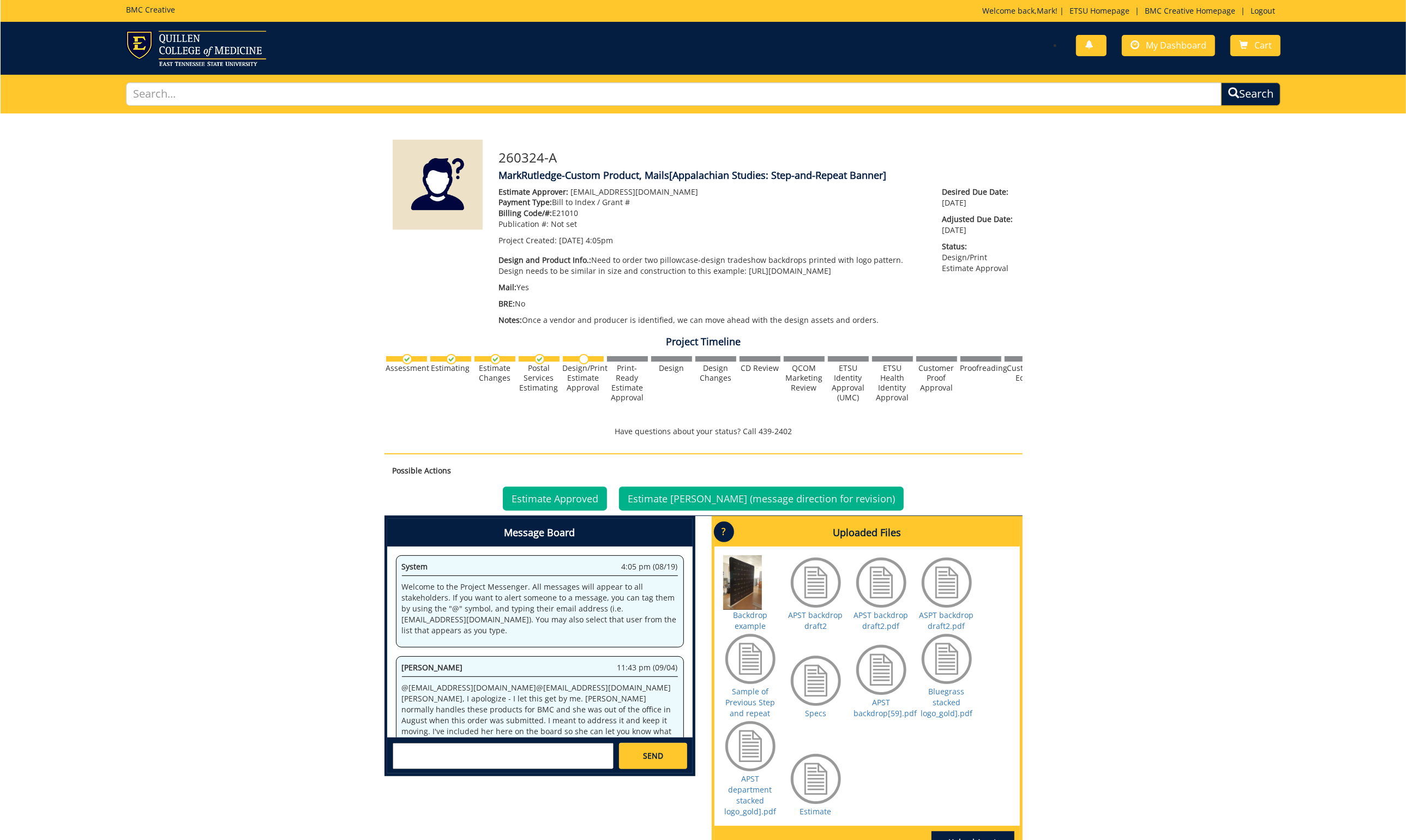
scroll to position [1063, 0]
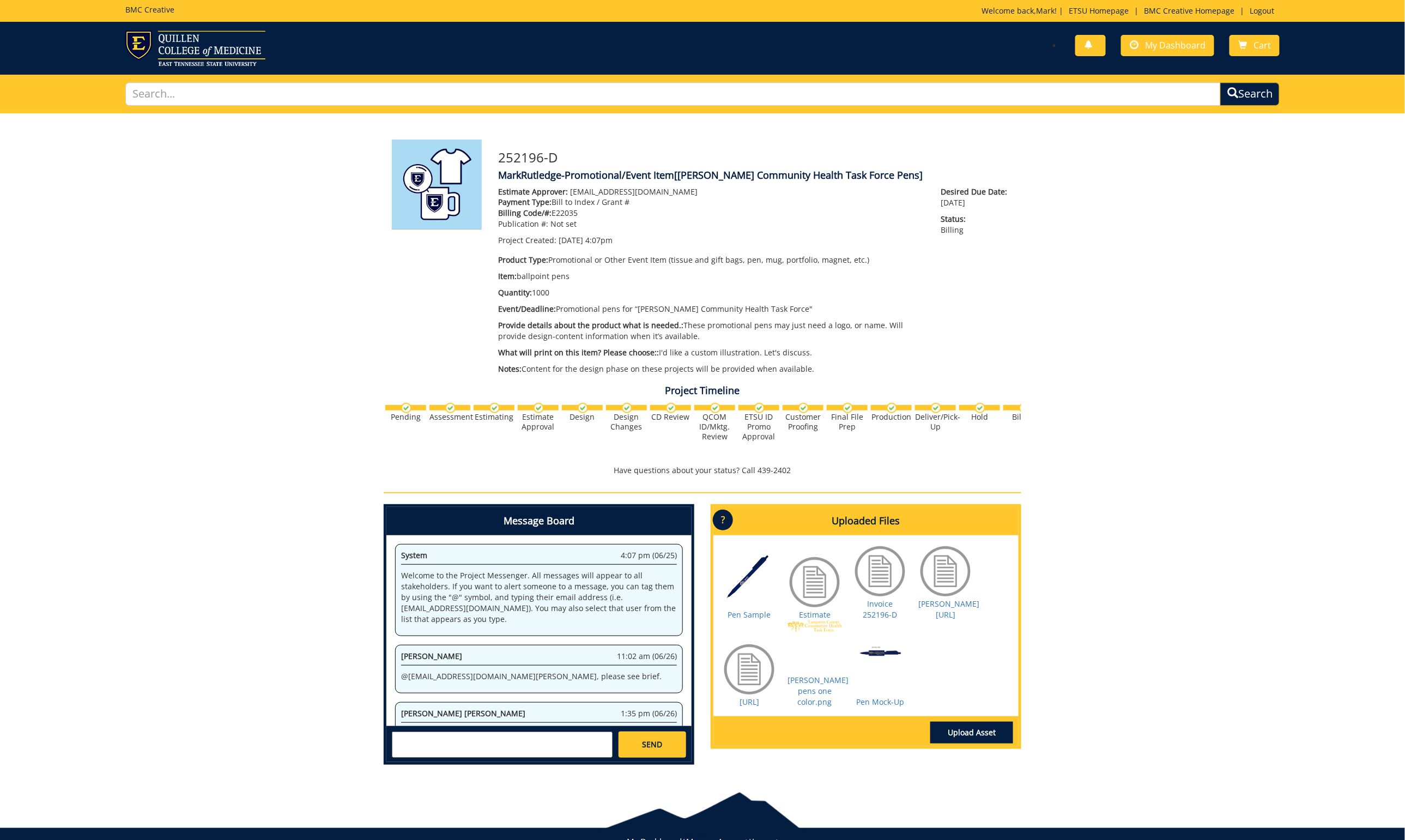
scroll to position [1675, 0]
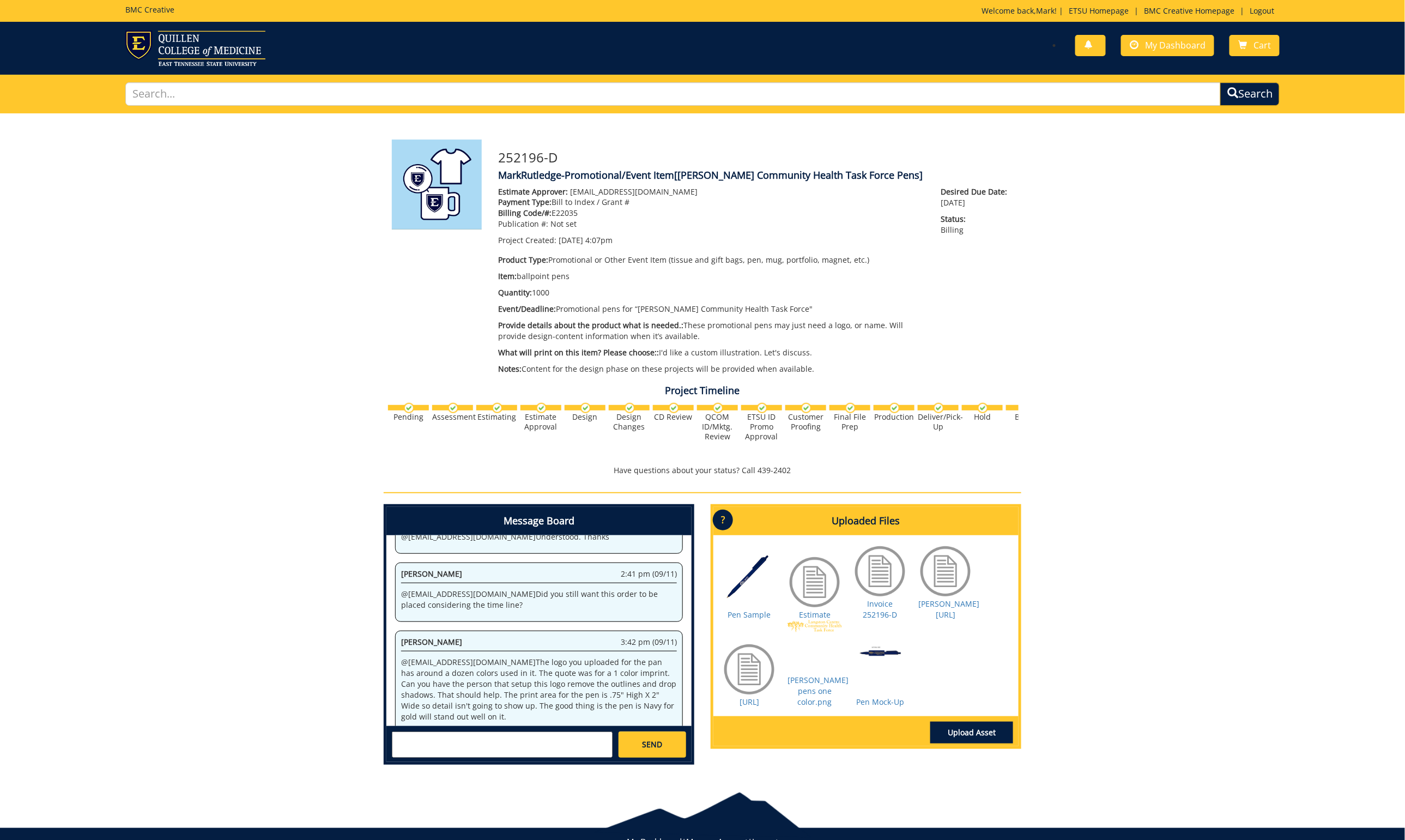
scroll to position [1675, 0]
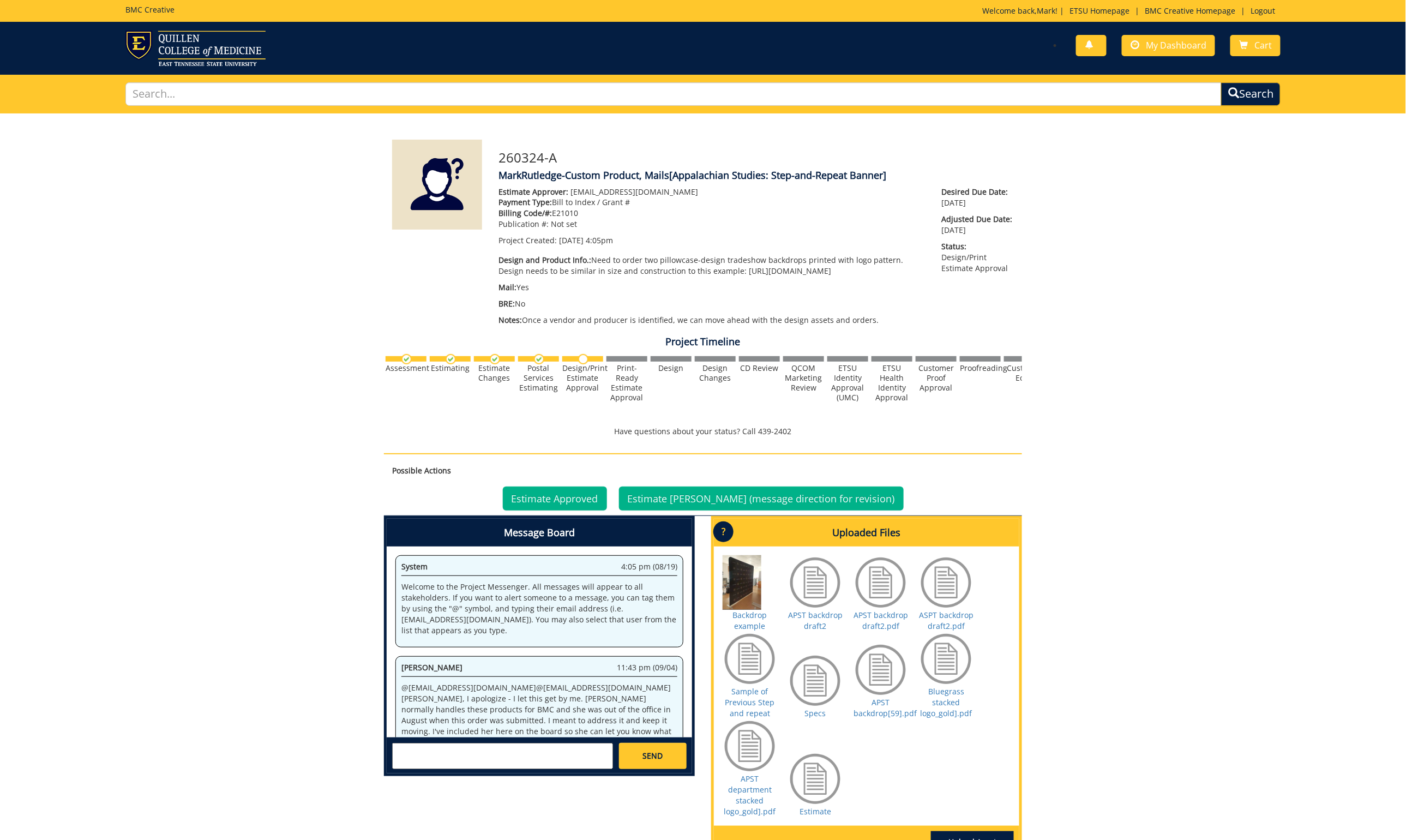
scroll to position [1074, 0]
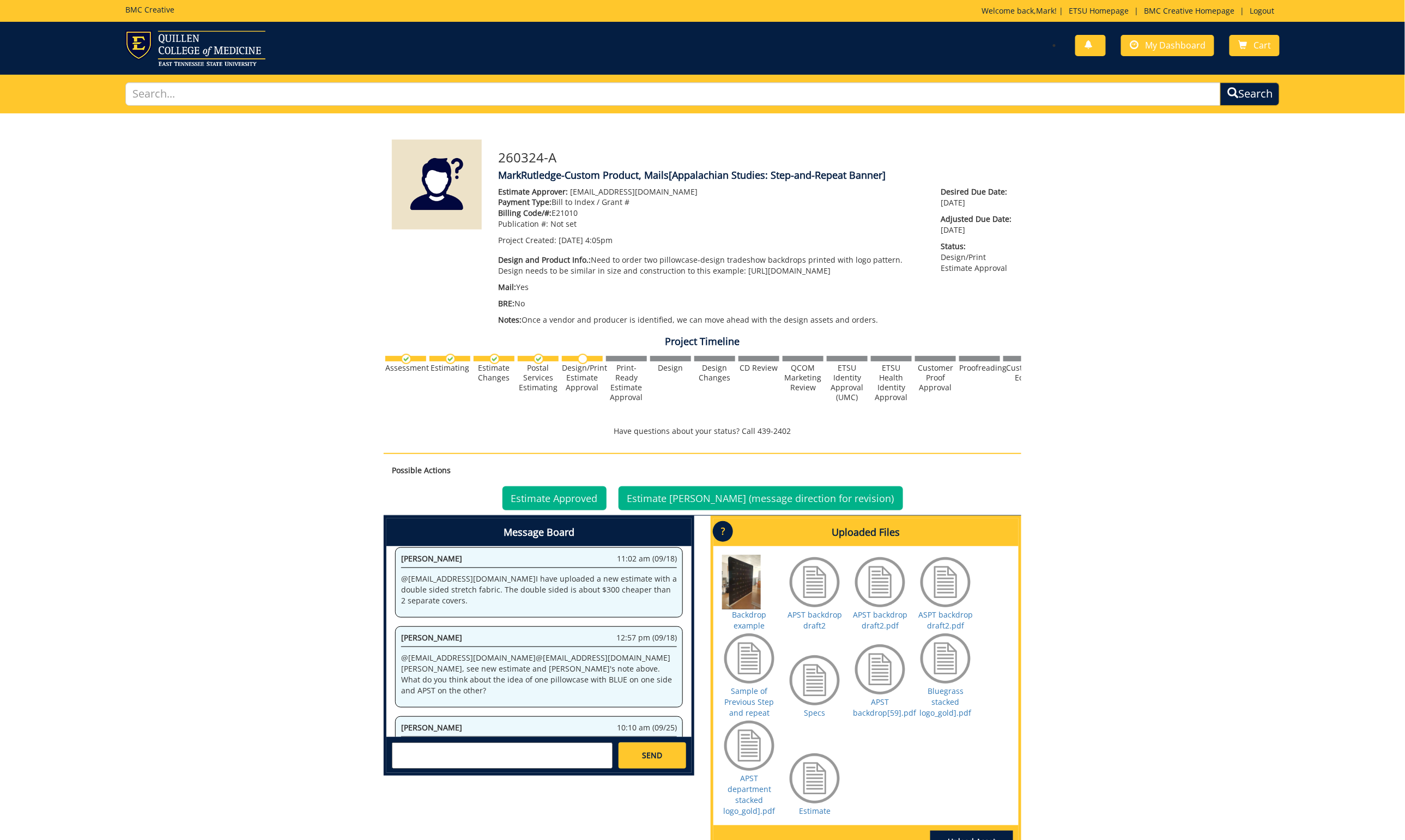
scroll to position [1062, 0]
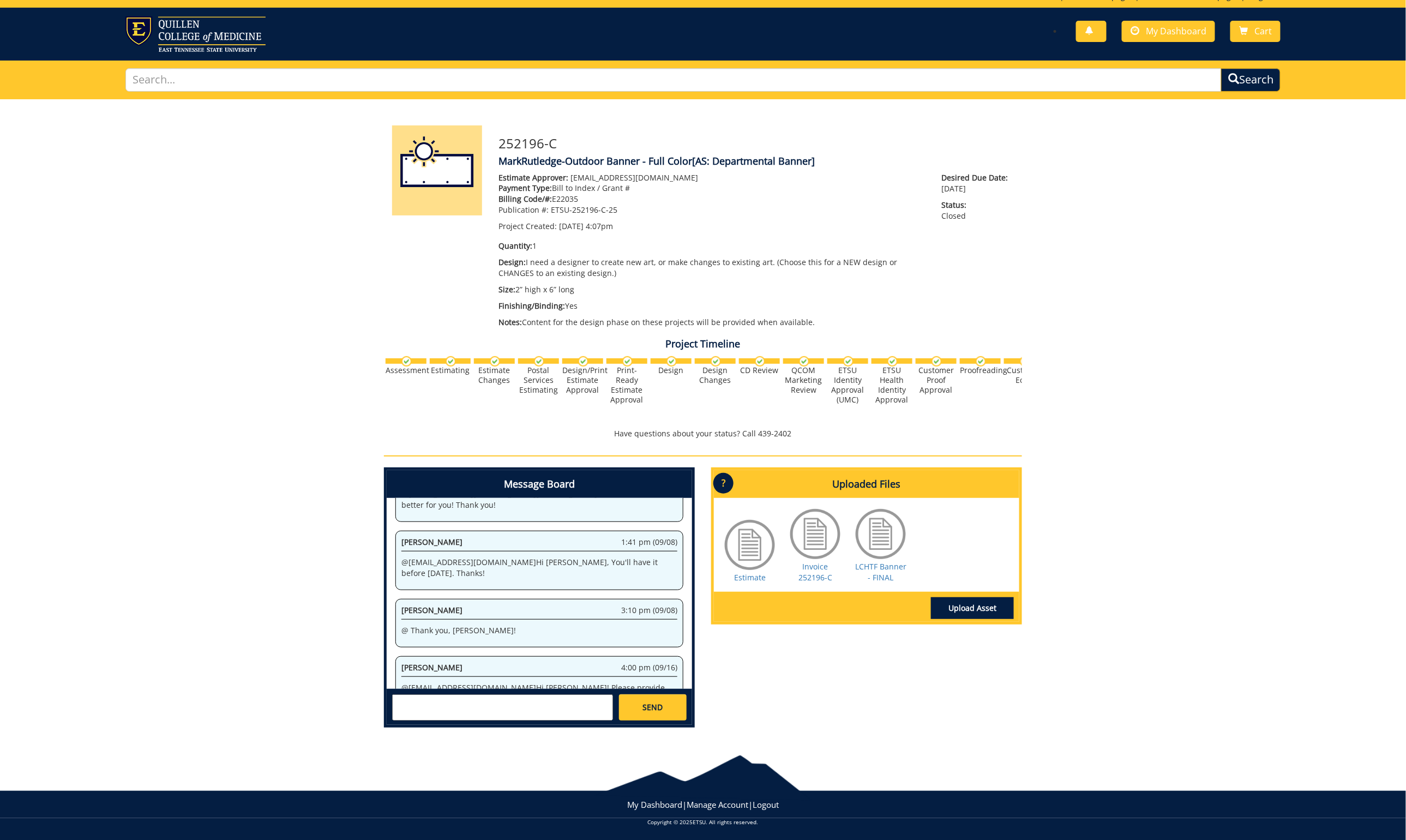
scroll to position [13, 0]
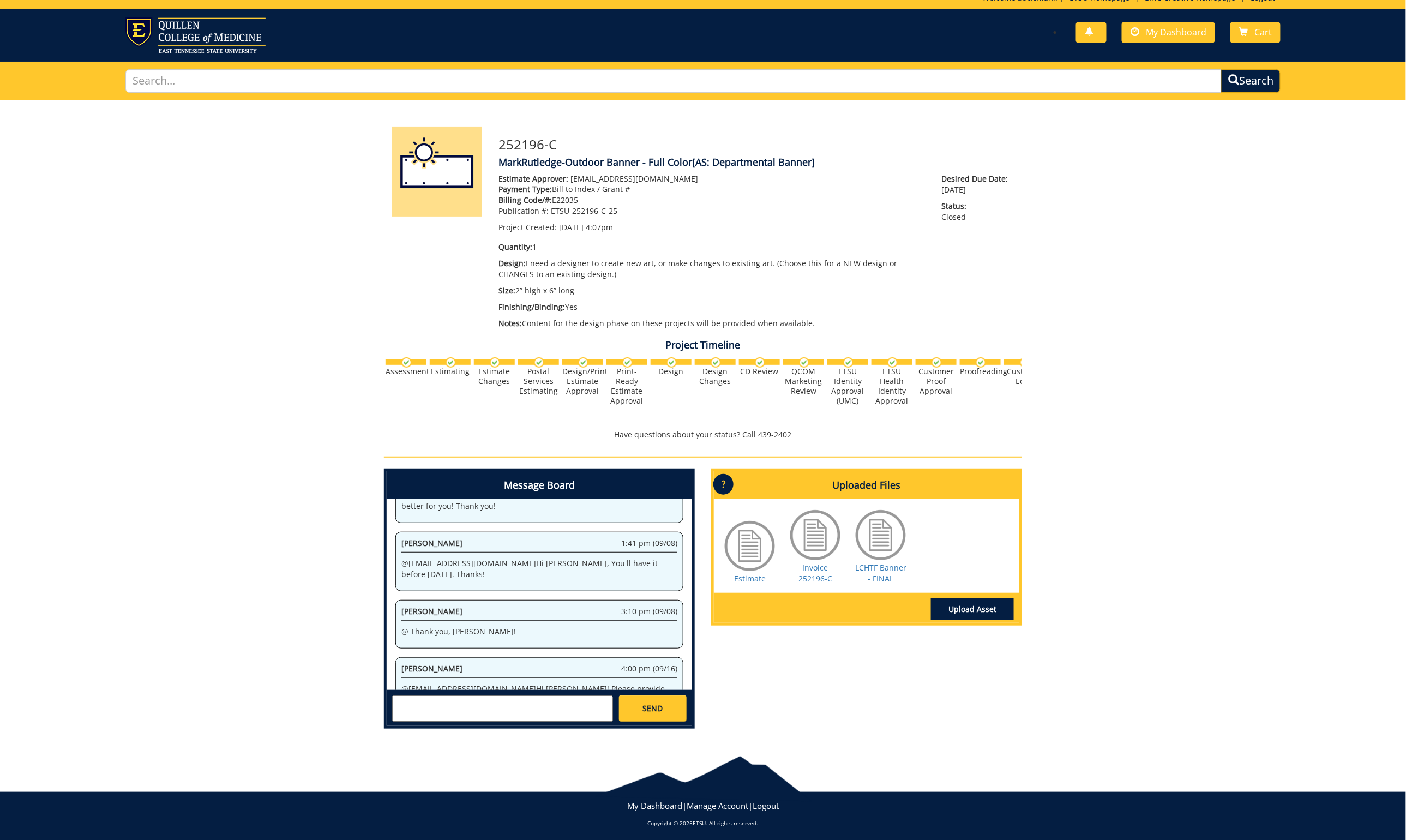
click at [478, 703] on textarea at bounding box center [503, 708] width 221 height 27
type textarea "A"
click at [474, 732] on small "[EMAIL_ADDRESS][DOMAIN_NAME]" at bounding box center [525, 735] width 108 height 9
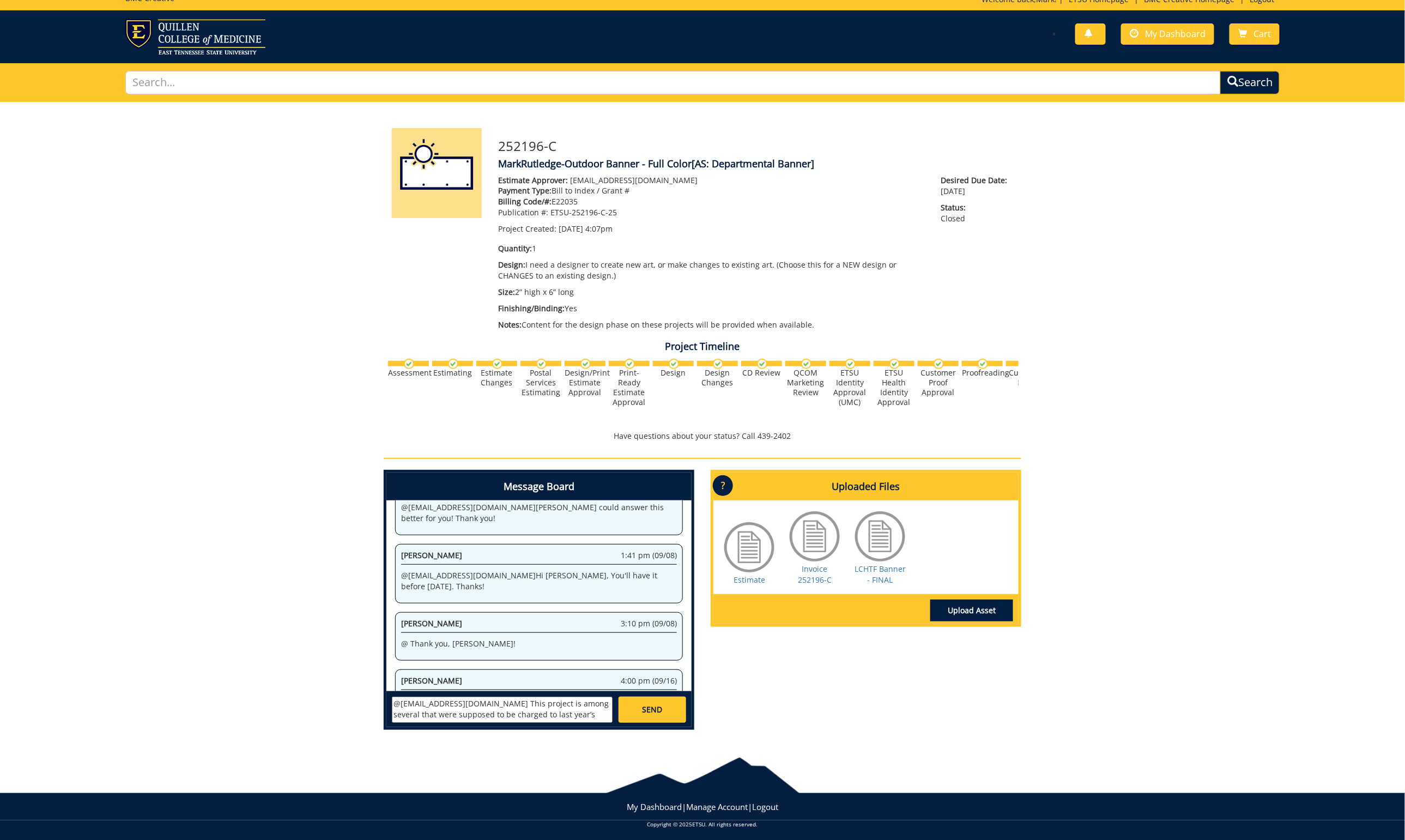
scroll to position [9, 0]
paste textarea "252196-A"
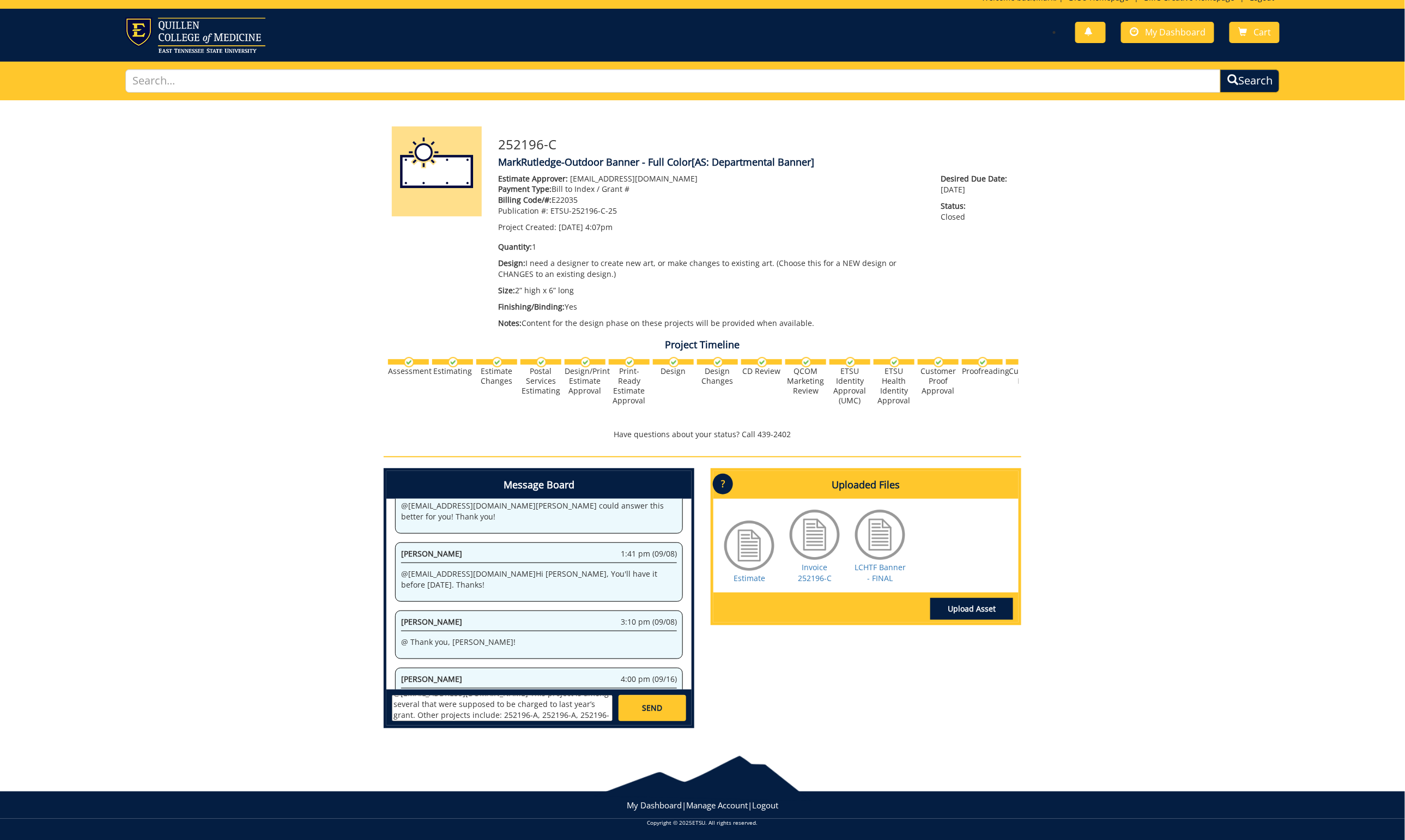
scroll to position [11, 0]
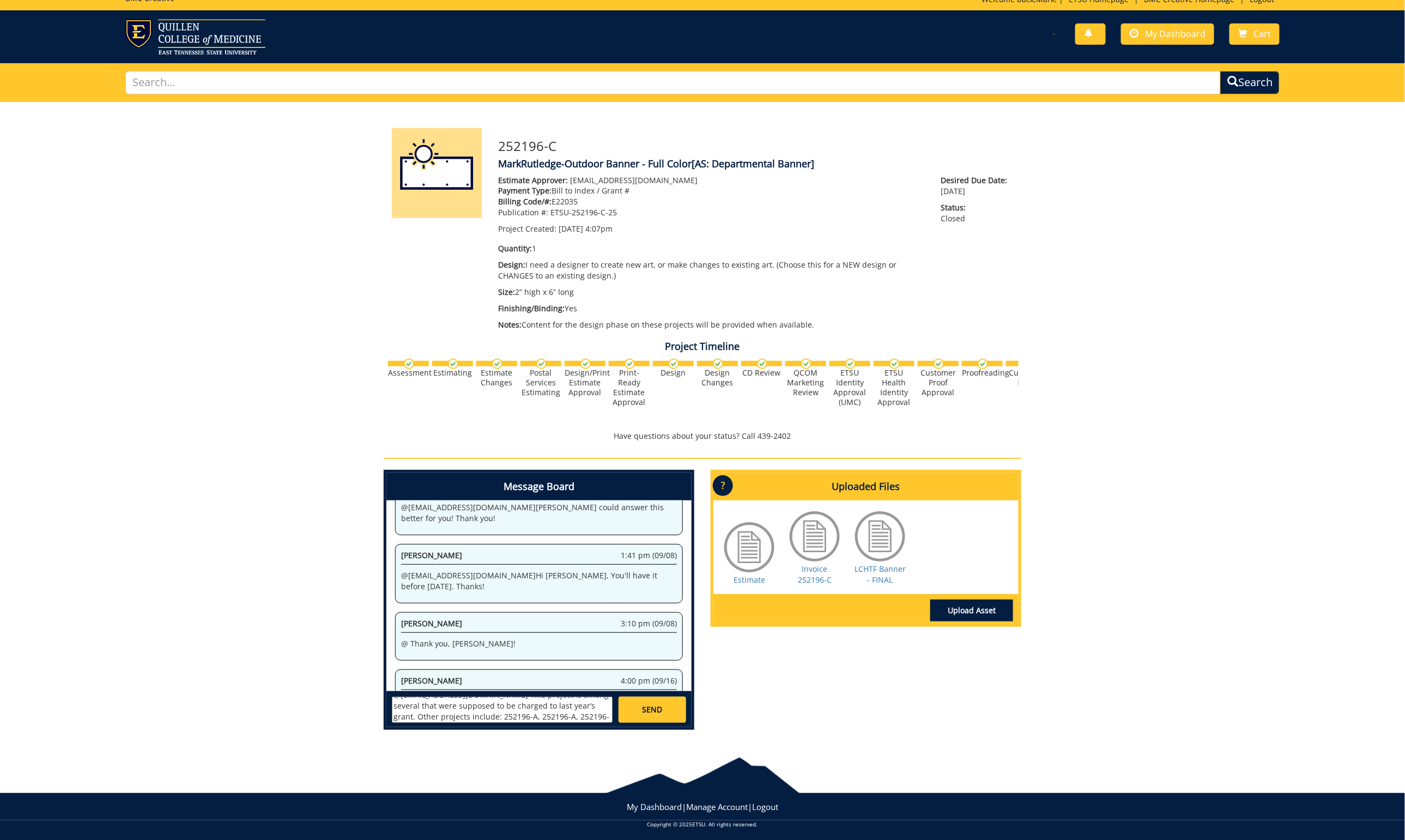
click at [499, 711] on textarea "@[EMAIL_ADDRESS][DOMAIN_NAME] This project is among several that were supposed …" at bounding box center [502, 709] width 221 height 27
click at [550, 711] on textarea "@[EMAIL_ADDRESS][DOMAIN_NAME] This project is among several that were supposed …" at bounding box center [502, 709] width 221 height 27
click at [494, 708] on textarea "@[EMAIL_ADDRESS][DOMAIN_NAME] This project is among several that were supposed …" at bounding box center [502, 709] width 221 height 27
drag, startPoint x: 456, startPoint y: 710, endPoint x: 451, endPoint y: 737, distance: 27.5
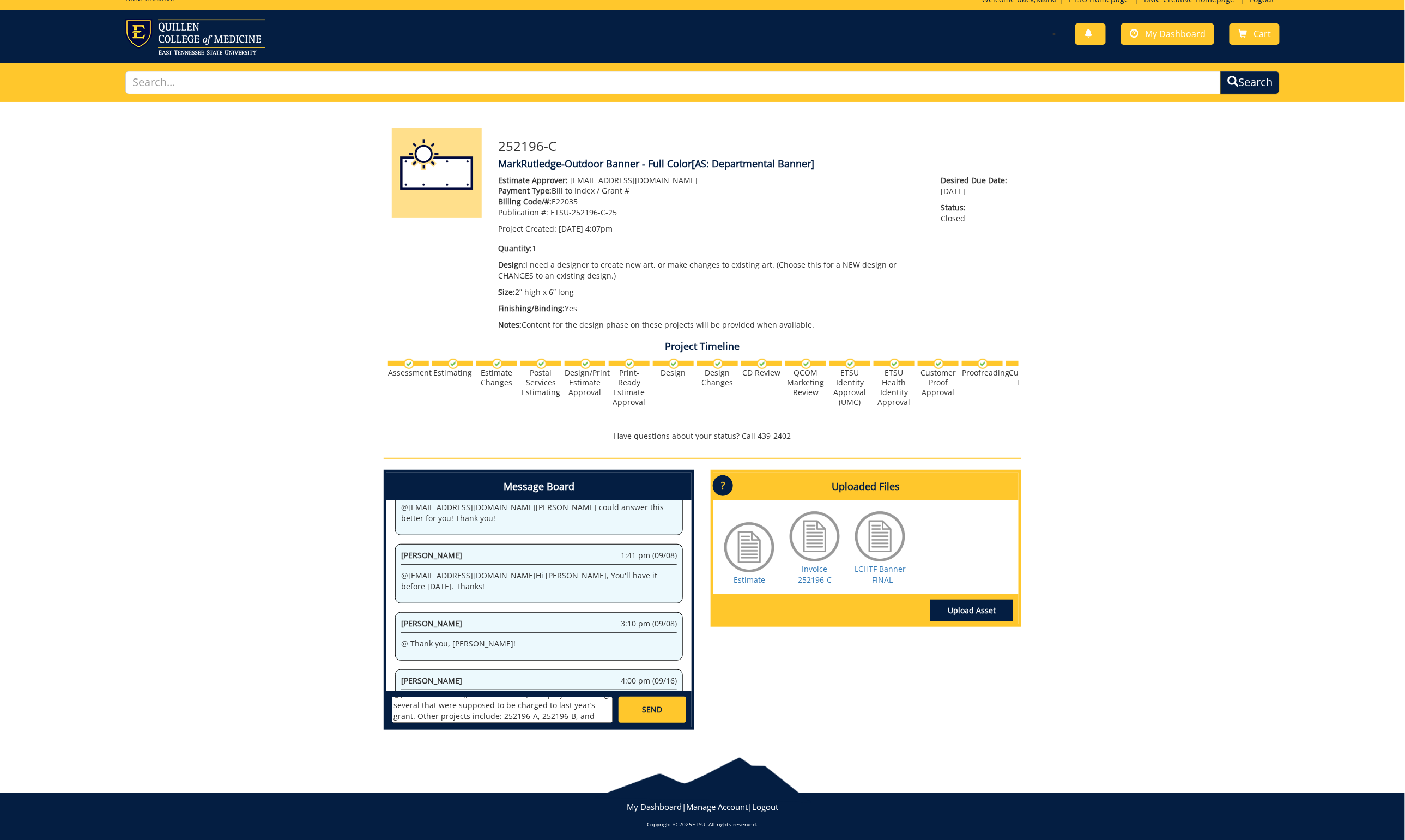
click at [456, 710] on textarea "@[EMAIL_ADDRESS][DOMAIN_NAME] This project is among several that were supposed …" at bounding box center [502, 709] width 221 height 27
click at [569, 711] on textarea "@[EMAIL_ADDRESS][DOMAIN_NAME] This project is among several that were supposed …" at bounding box center [502, 709] width 221 height 27
click at [465, 696] on textarea "@[EMAIL_ADDRESS][DOMAIN_NAME] This project is among several that were supposed …" at bounding box center [502, 709] width 221 height 27
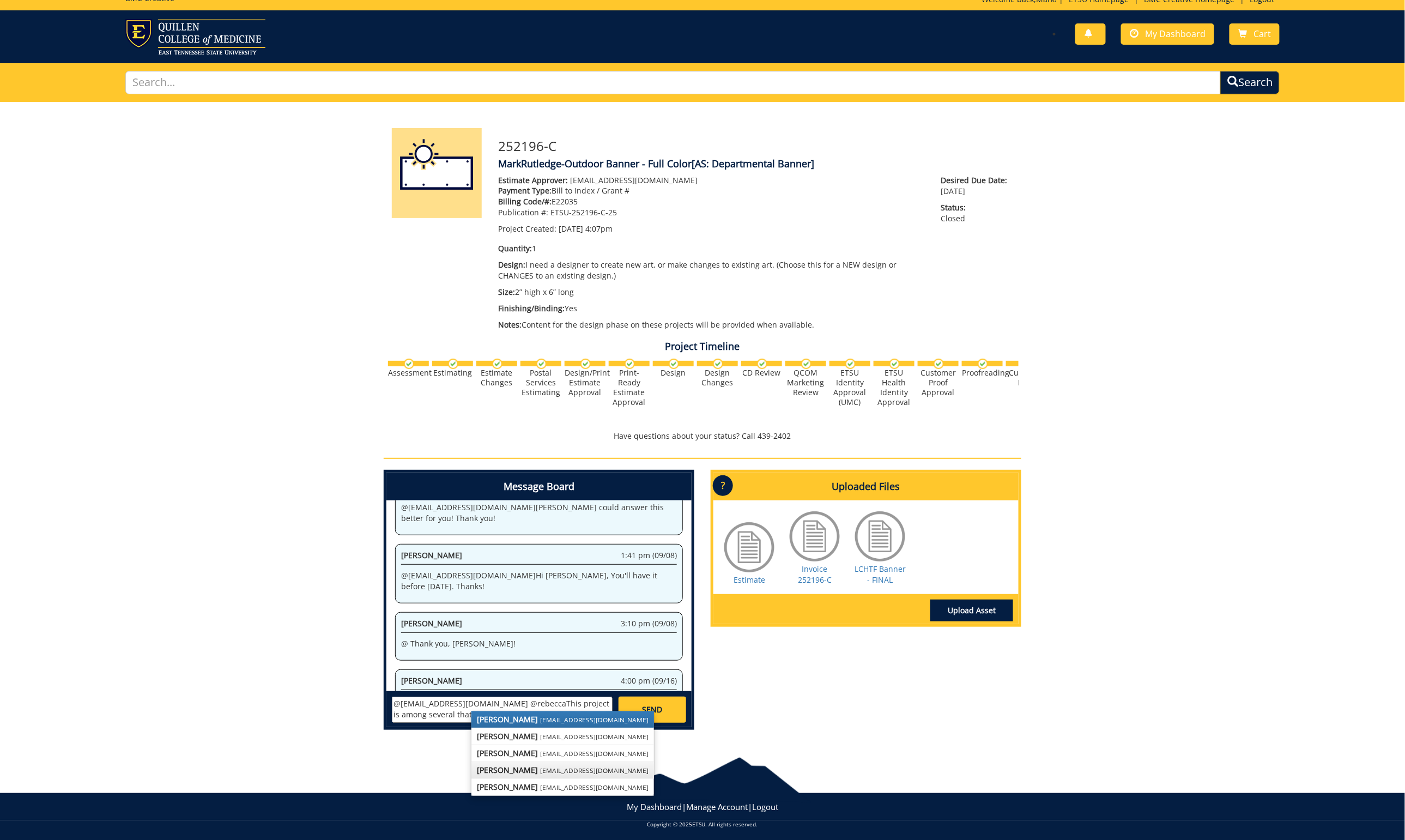
click at [512, 764] on strong "[PERSON_NAME]" at bounding box center [507, 769] width 61 height 10
type textarea "@[EMAIL_ADDRESS][DOMAIN_NAME] @[EMAIL_ADDRESS][DOMAIN_NAME] This project is amo…"
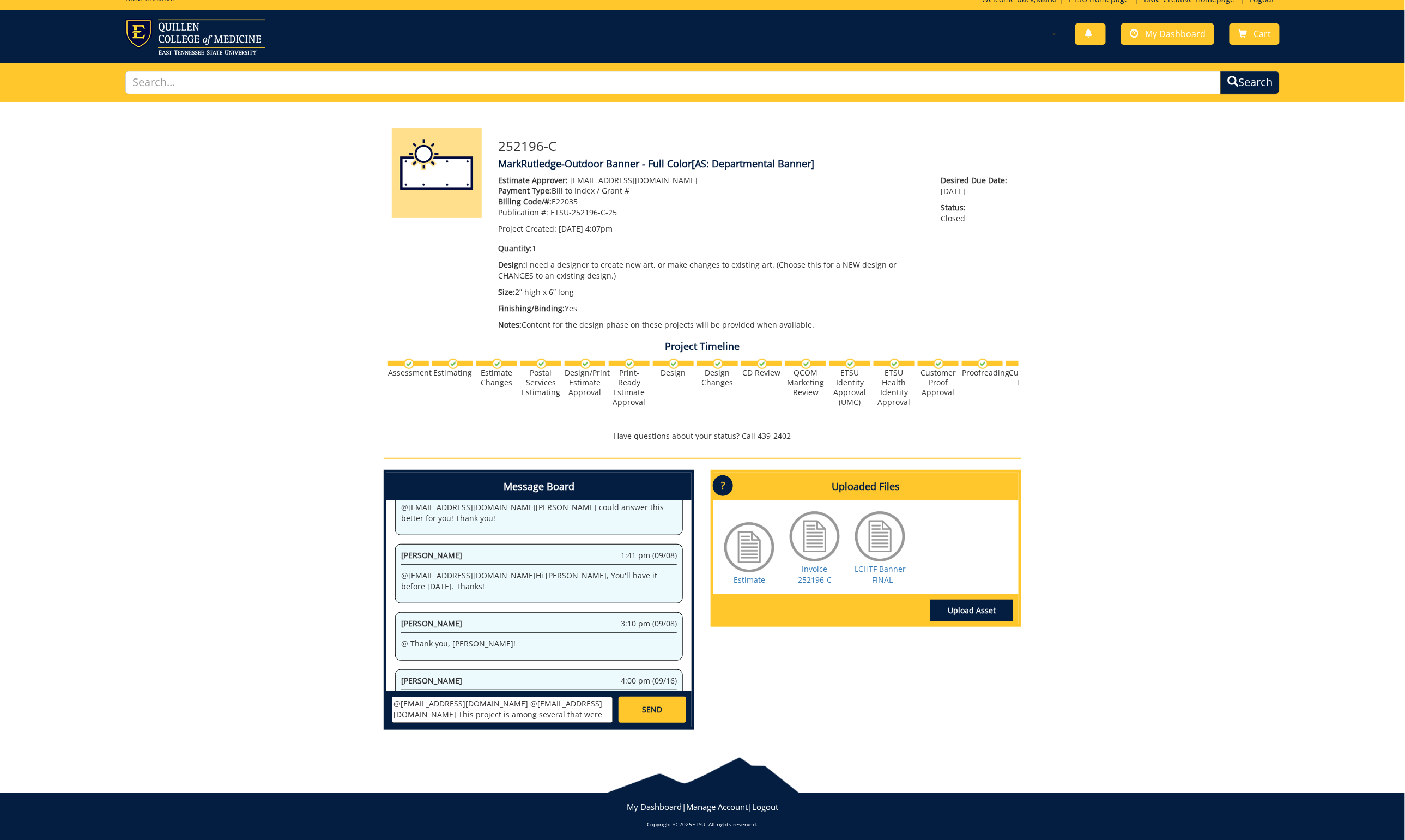
click at [646, 707] on span "SEND" at bounding box center [653, 709] width 20 height 11
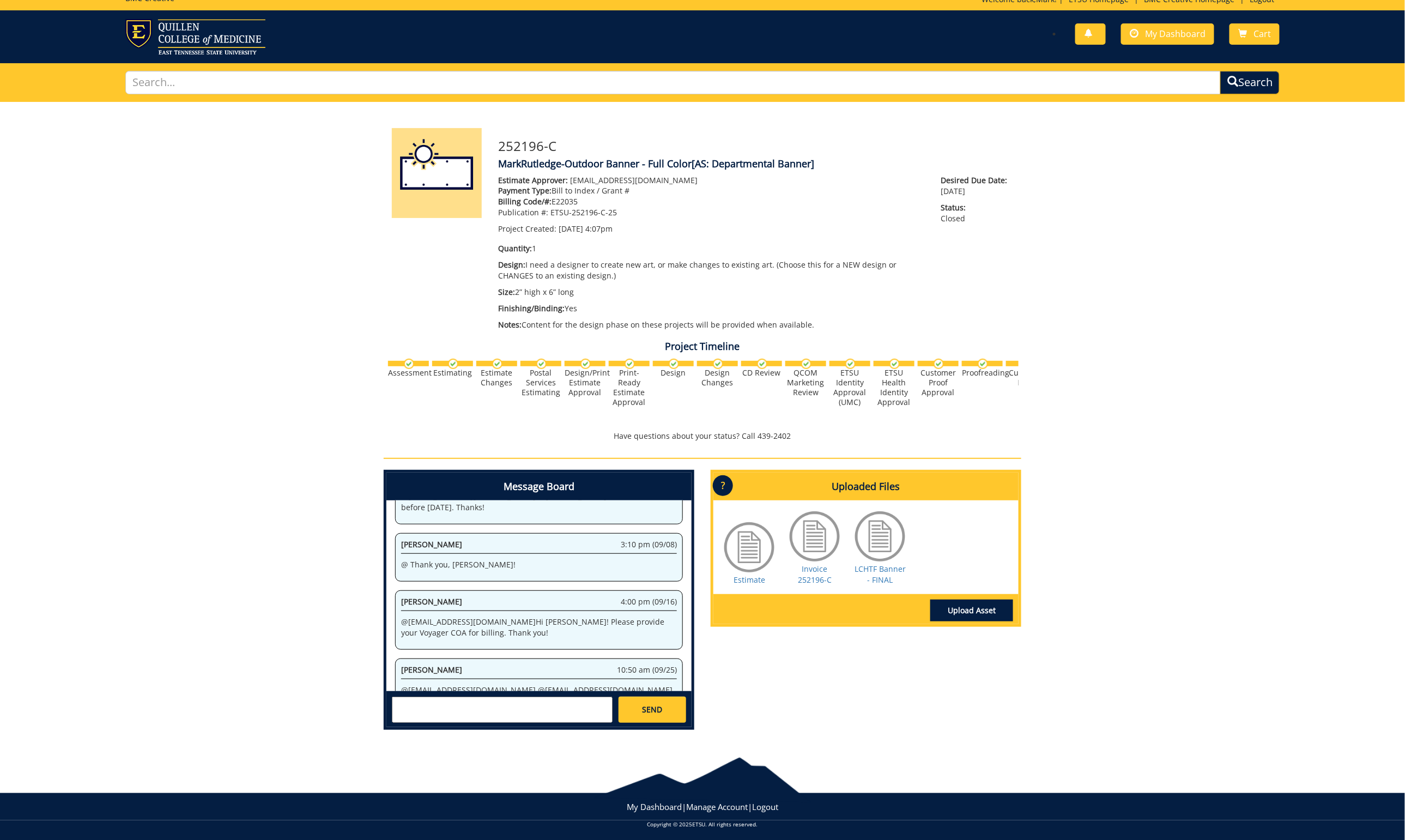
scroll to position [9, 0]
